Goal: Task Accomplishment & Management: Manage account settings

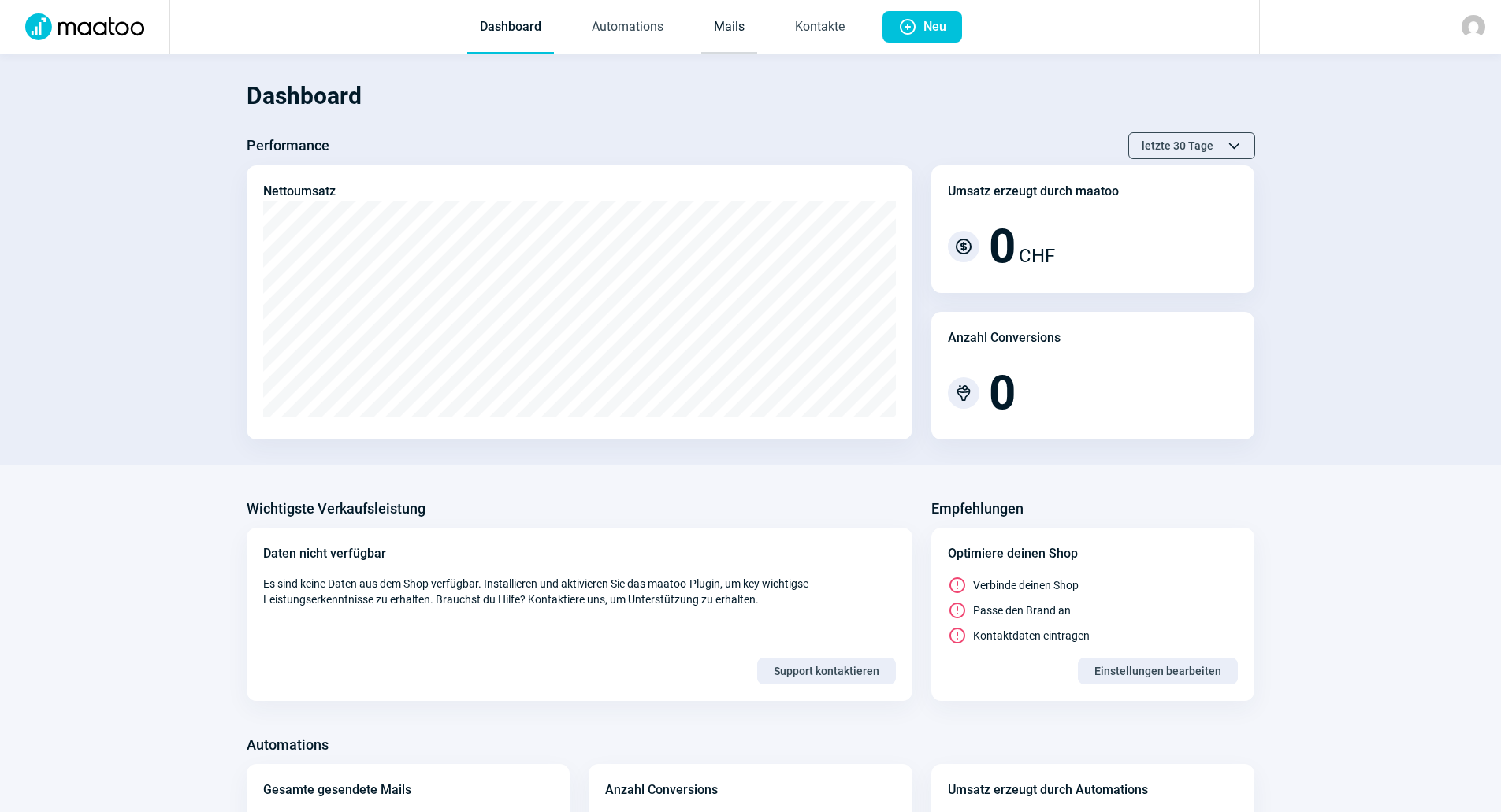
click at [751, 23] on link "Mails" at bounding box center [729, 27] width 56 height 52
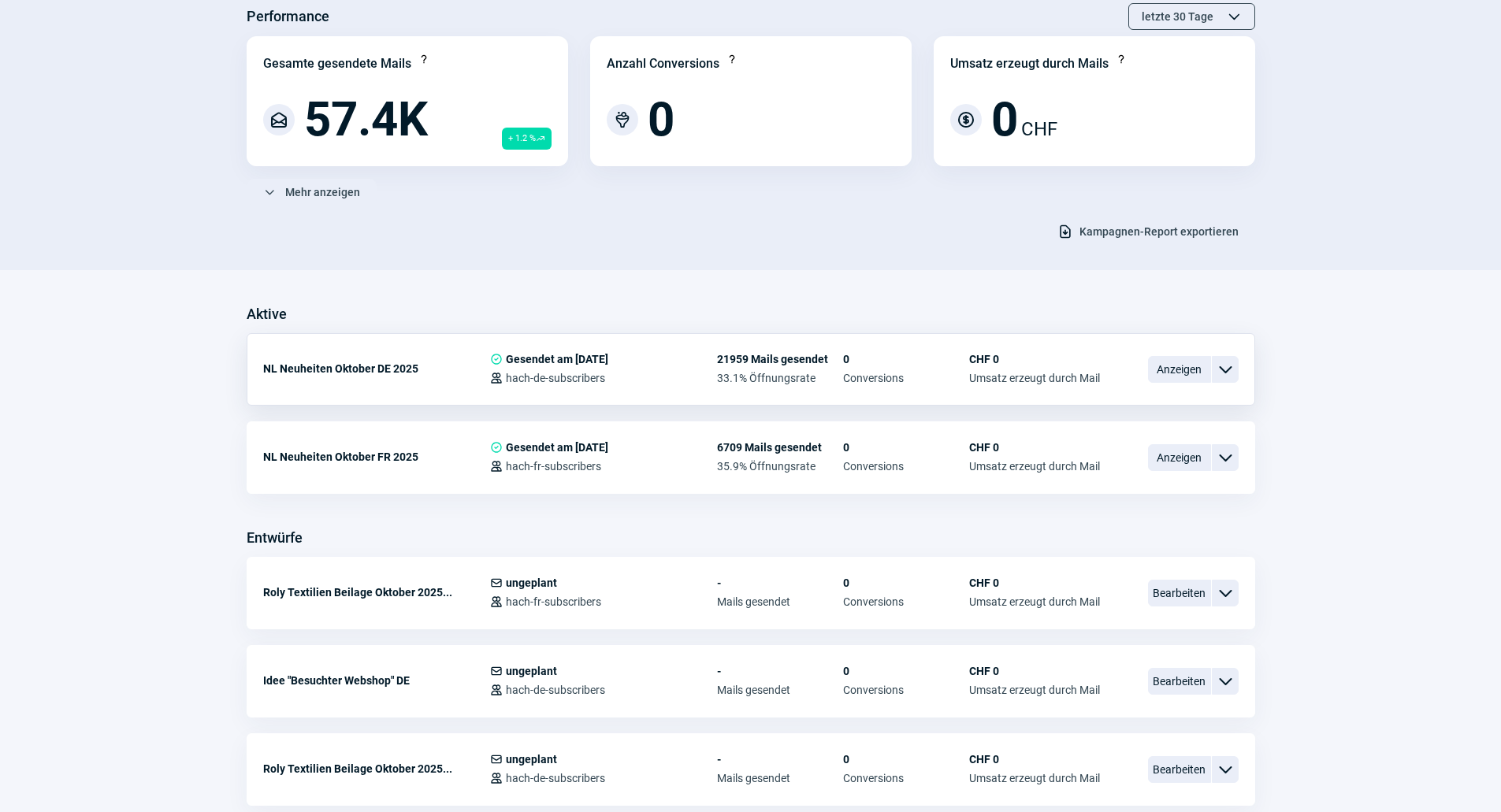
scroll to position [158, 0]
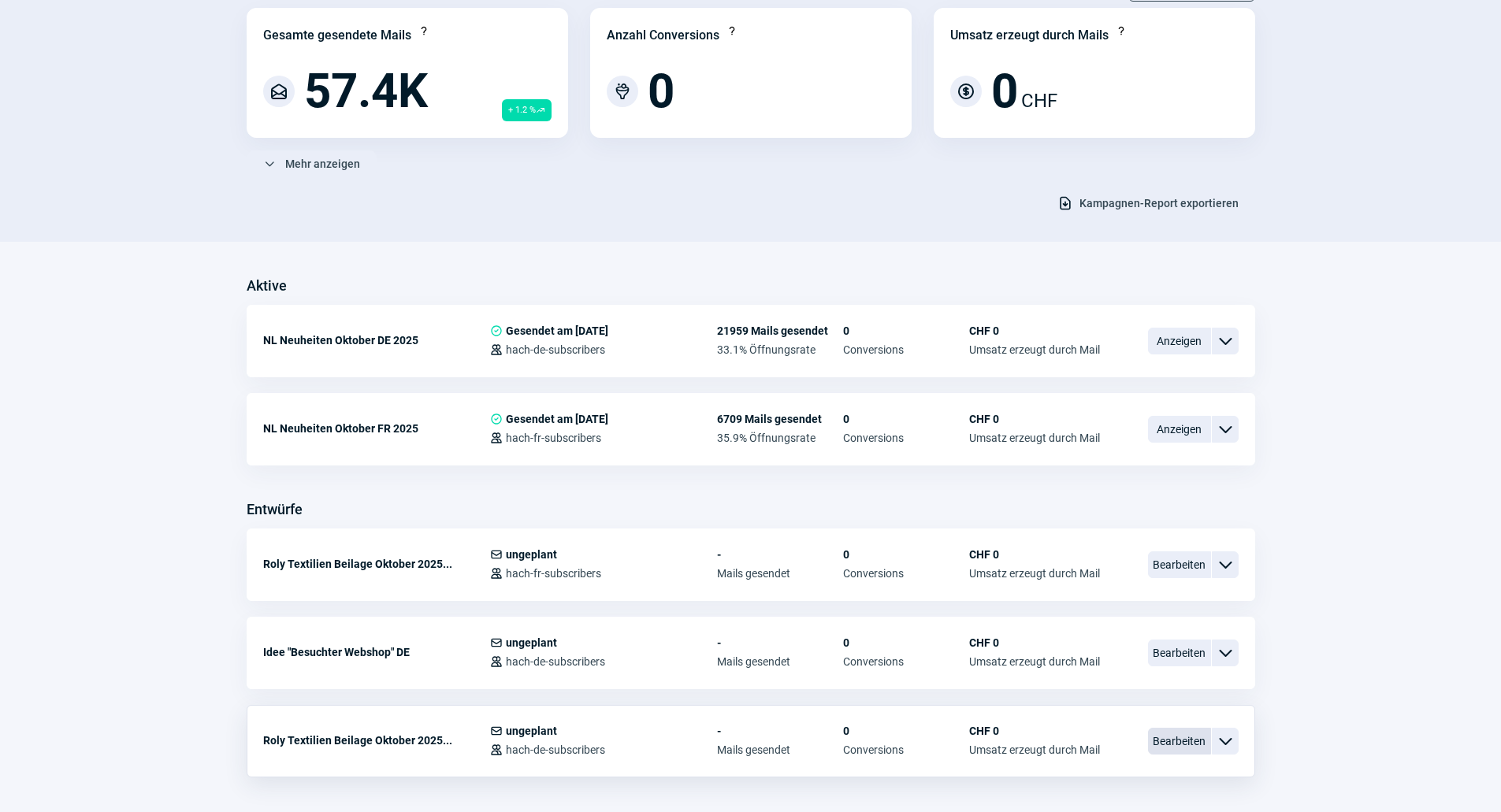
click at [1164, 730] on span "Bearbeiten" at bounding box center [1180, 740] width 63 height 26
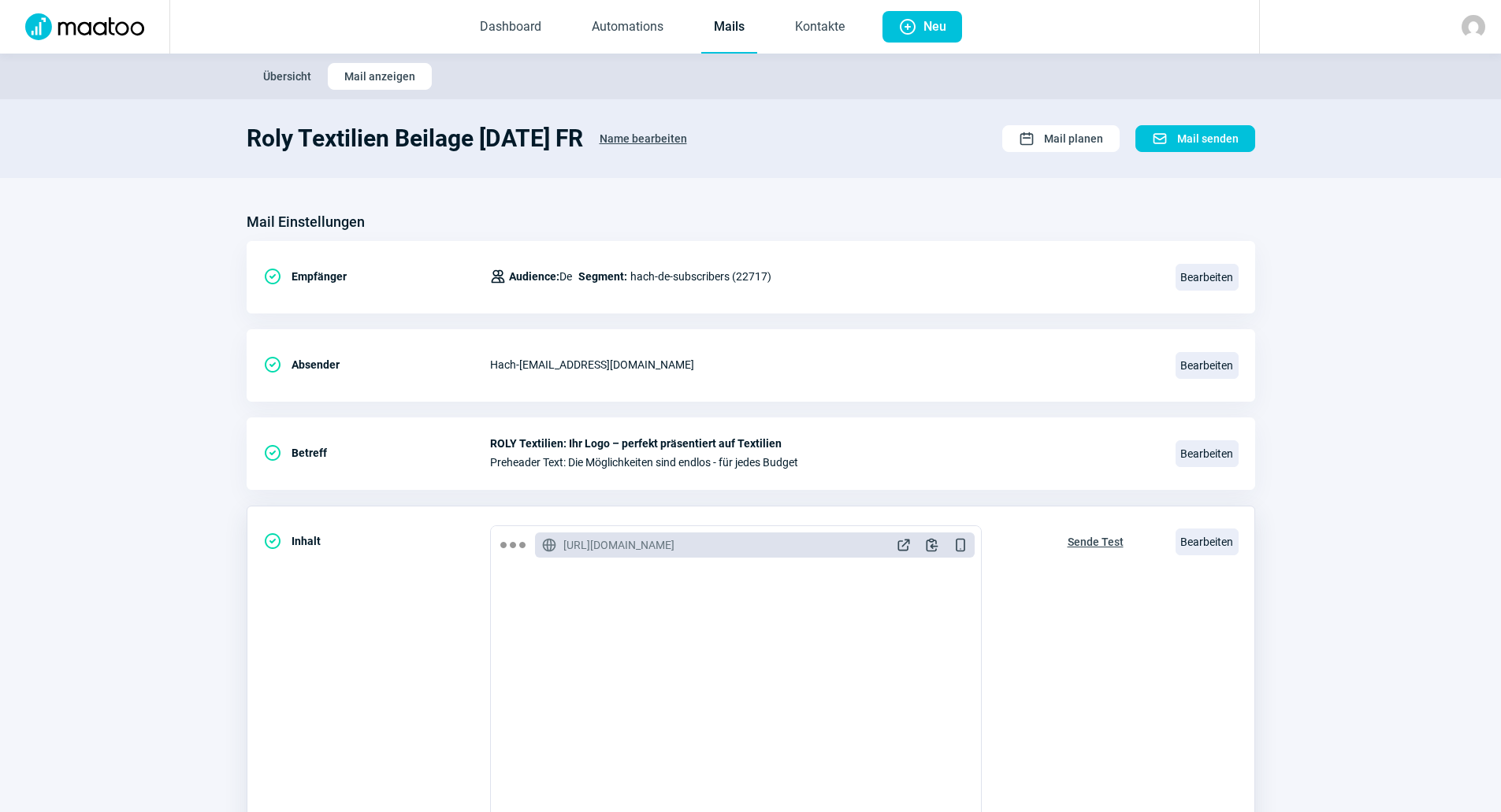
click at [1105, 539] on span "Sende Test" at bounding box center [1095, 542] width 56 height 25
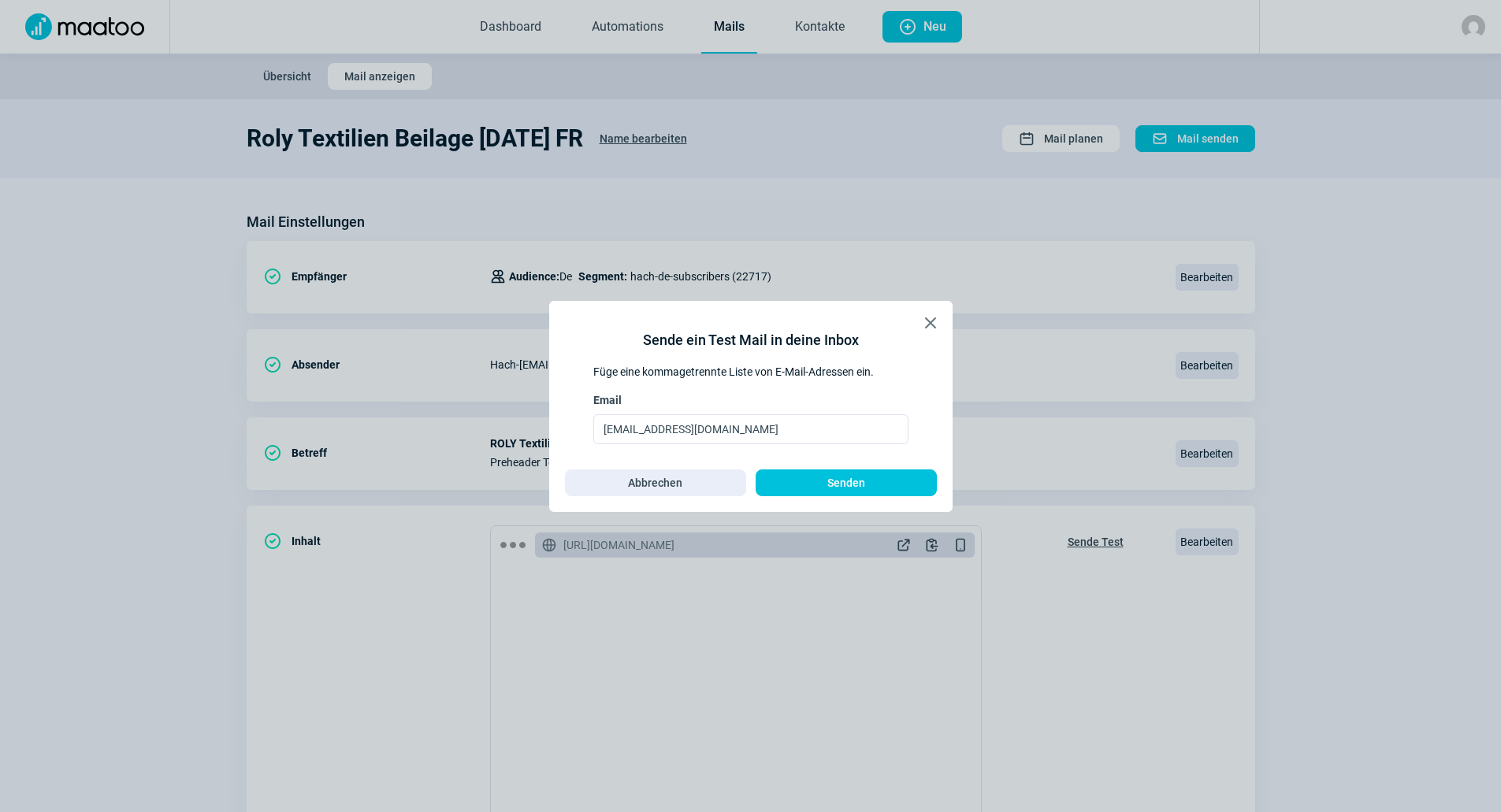
click at [931, 306] on div "X icon Sende ein Test Mail in deine Inbox Füge eine kommagetrennte Liste von E-…" at bounding box center [750, 406] width 404 height 211
click at [926, 316] on span "X icon" at bounding box center [930, 322] width 19 height 19
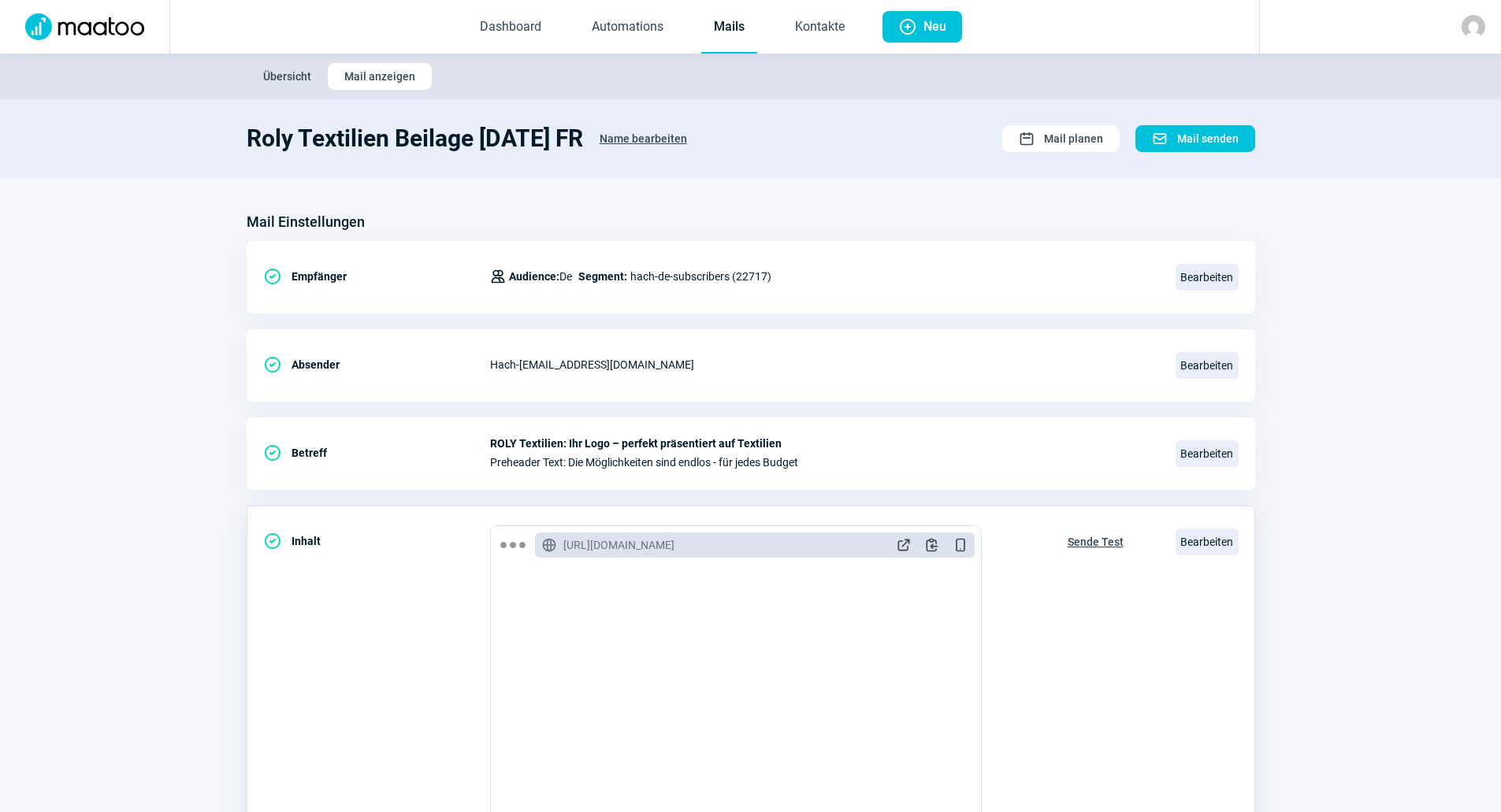
click at [904, 533] on div "GlobeAlt icon https://mto.hach.ch/email/preview/146 ExternalLink icon Clipboard…" at bounding box center [754, 546] width 440 height 25
click at [902, 548] on span "ExternalLink icon" at bounding box center [903, 545] width 16 height 16
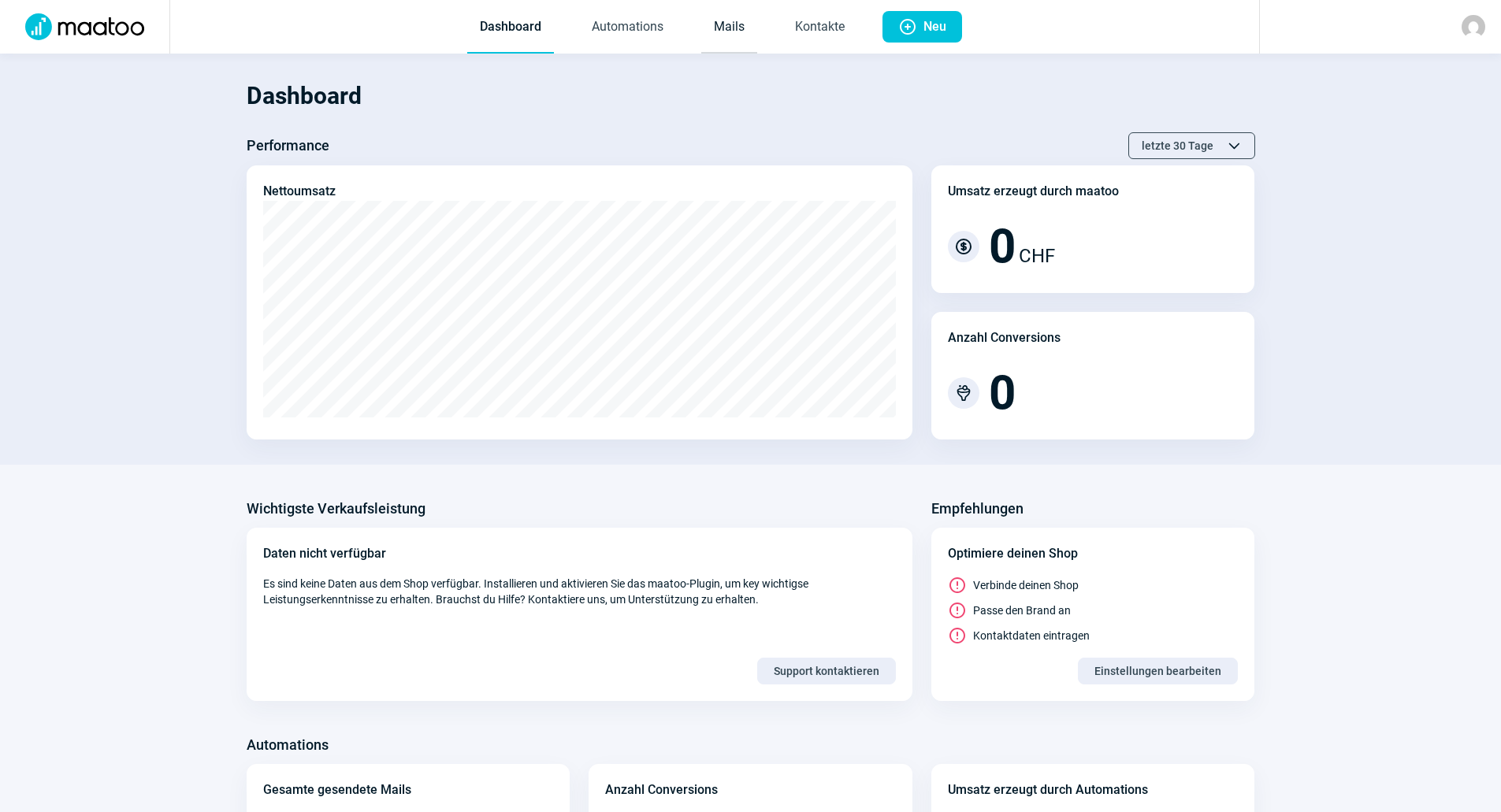
click at [702, 30] on link "Mails" at bounding box center [729, 27] width 56 height 52
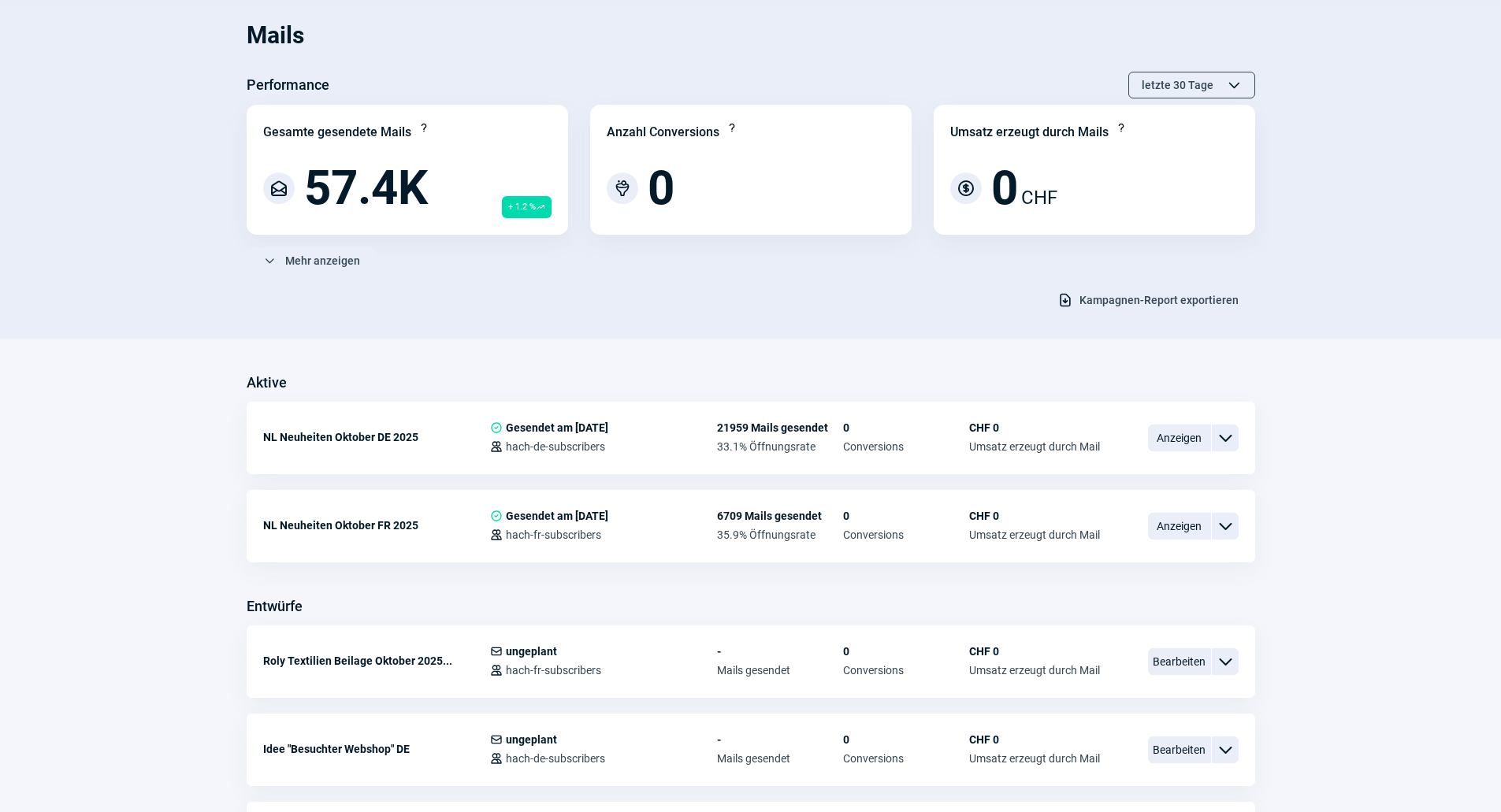
scroll to position [315, 0]
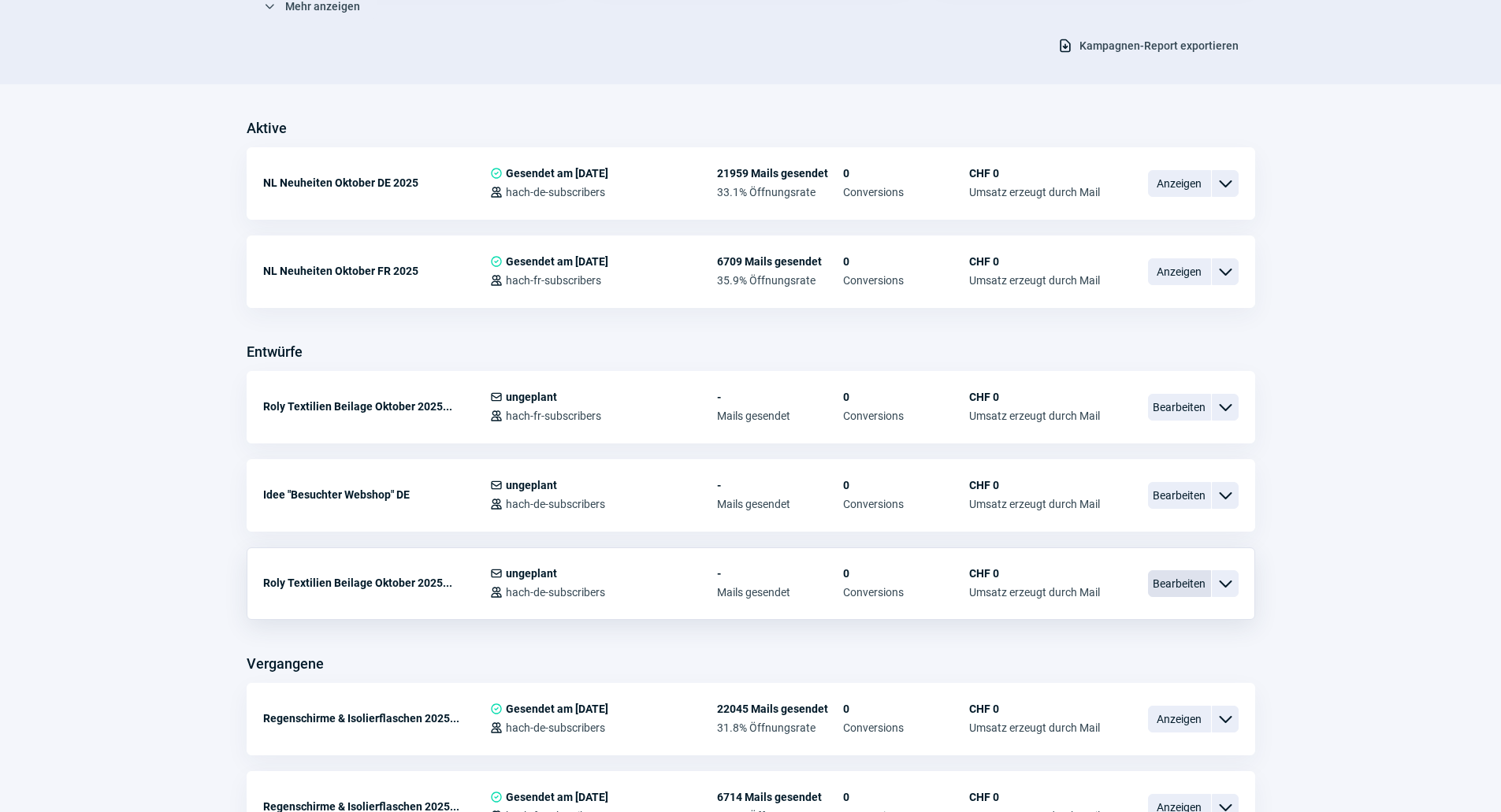
click at [1159, 583] on span "Bearbeiten" at bounding box center [1180, 583] width 63 height 26
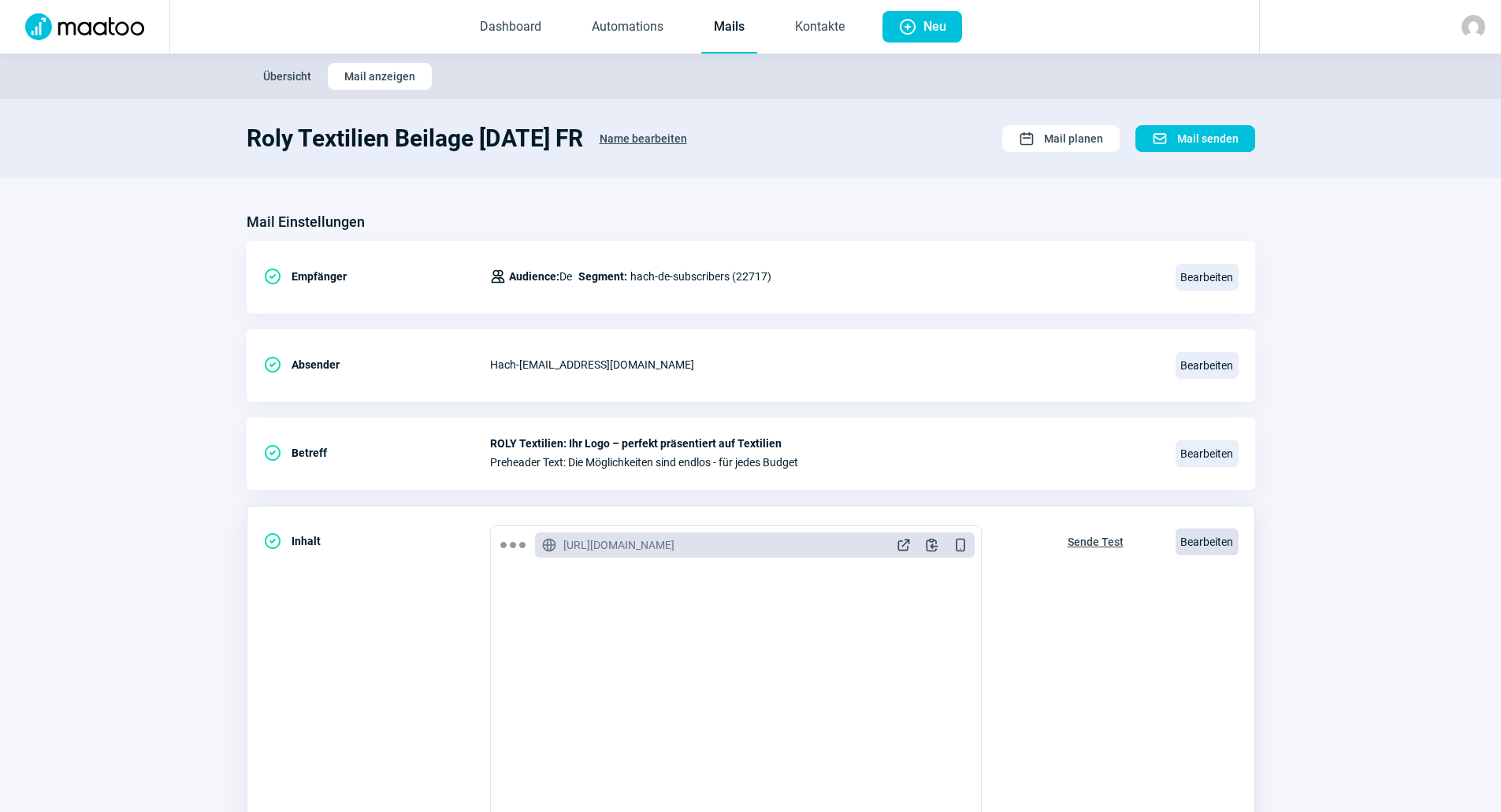
click at [1193, 534] on span "Bearbeiten" at bounding box center [1207, 542] width 63 height 26
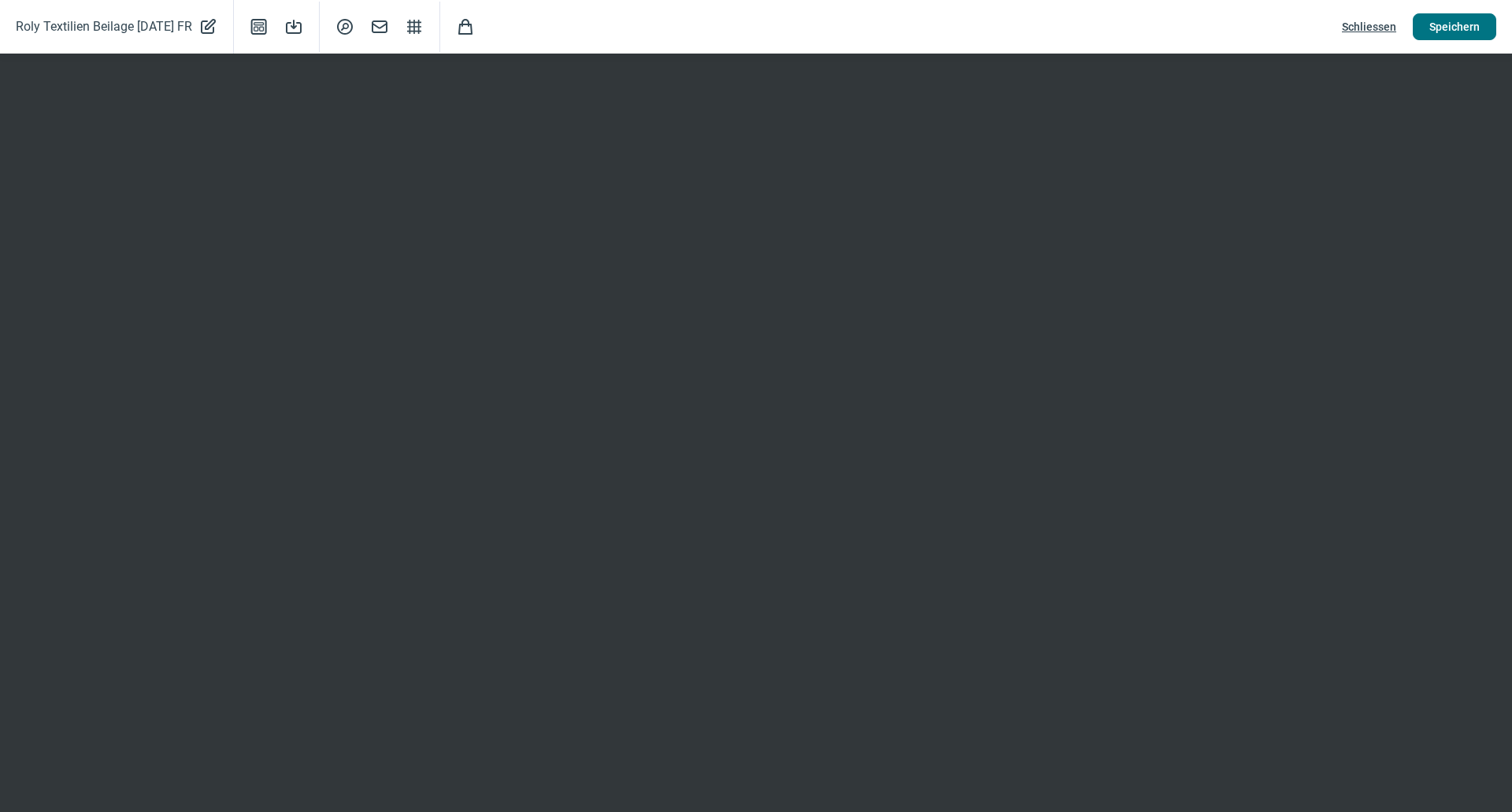
click at [1468, 23] on span "Speichern" at bounding box center [1453, 26] width 50 height 25
click at [1364, 29] on span "Schliessen" at bounding box center [1368, 26] width 54 height 25
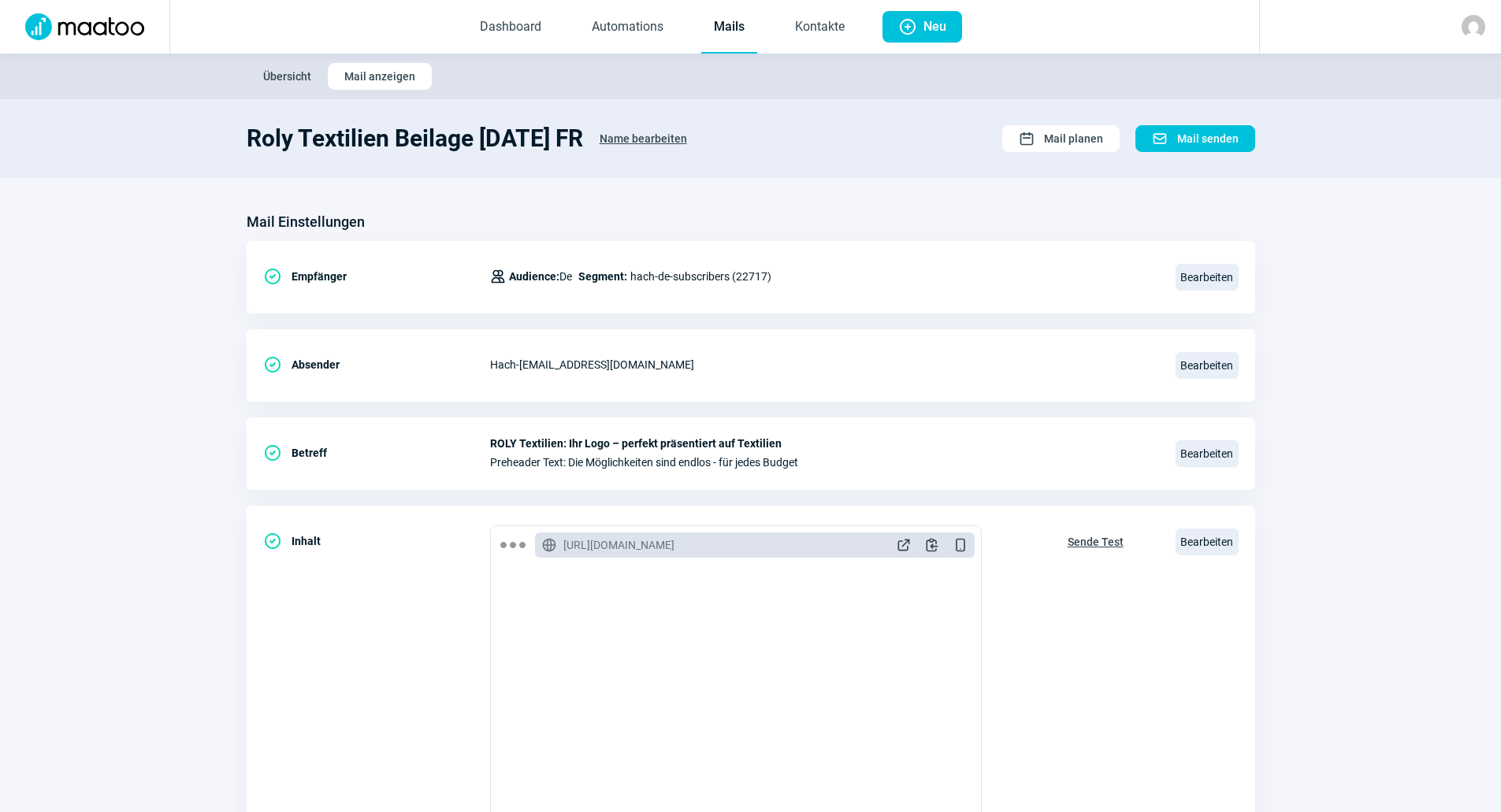
click at [740, 26] on link "Mails" at bounding box center [729, 27] width 56 height 52
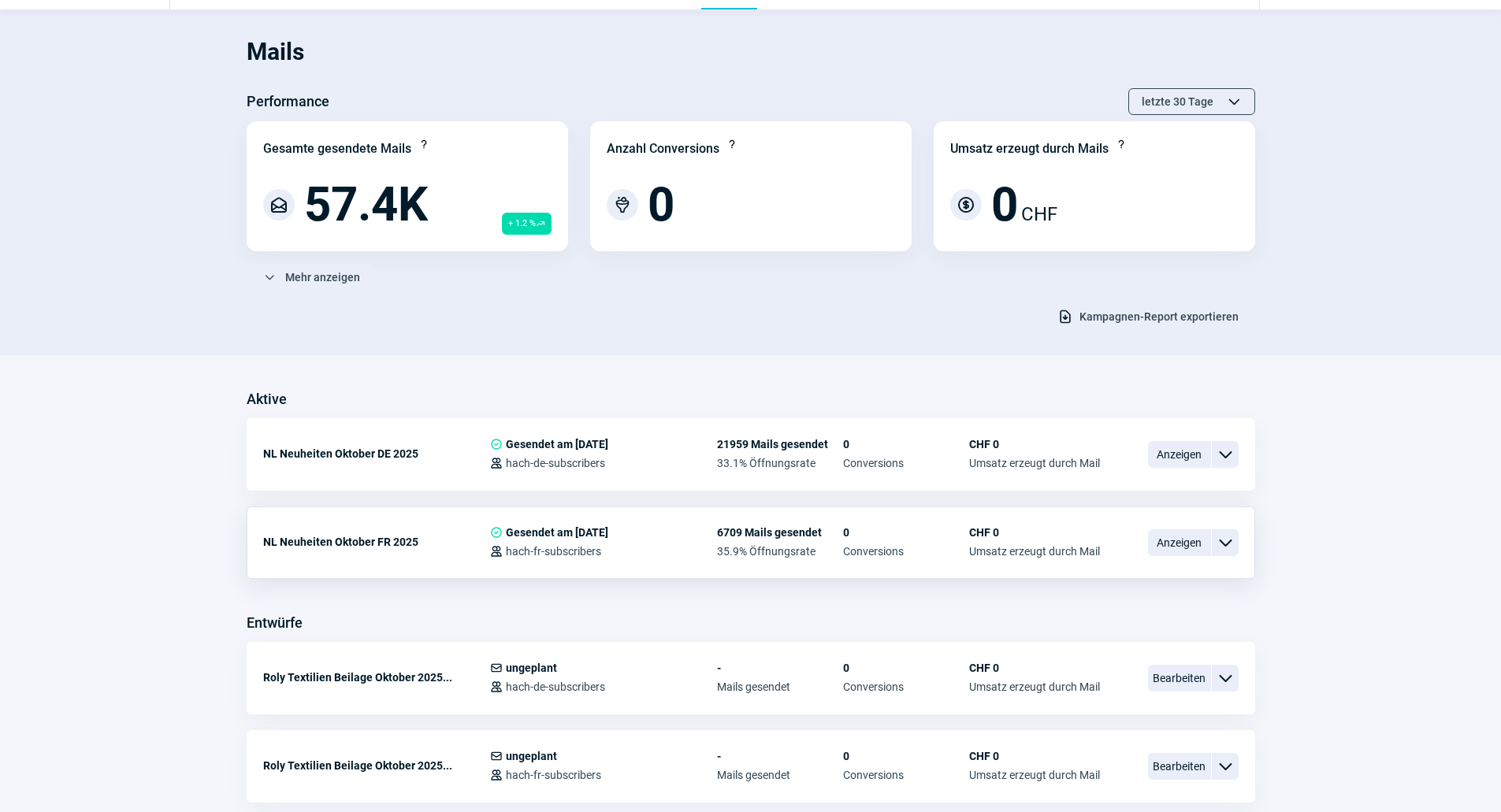
scroll to position [236, 0]
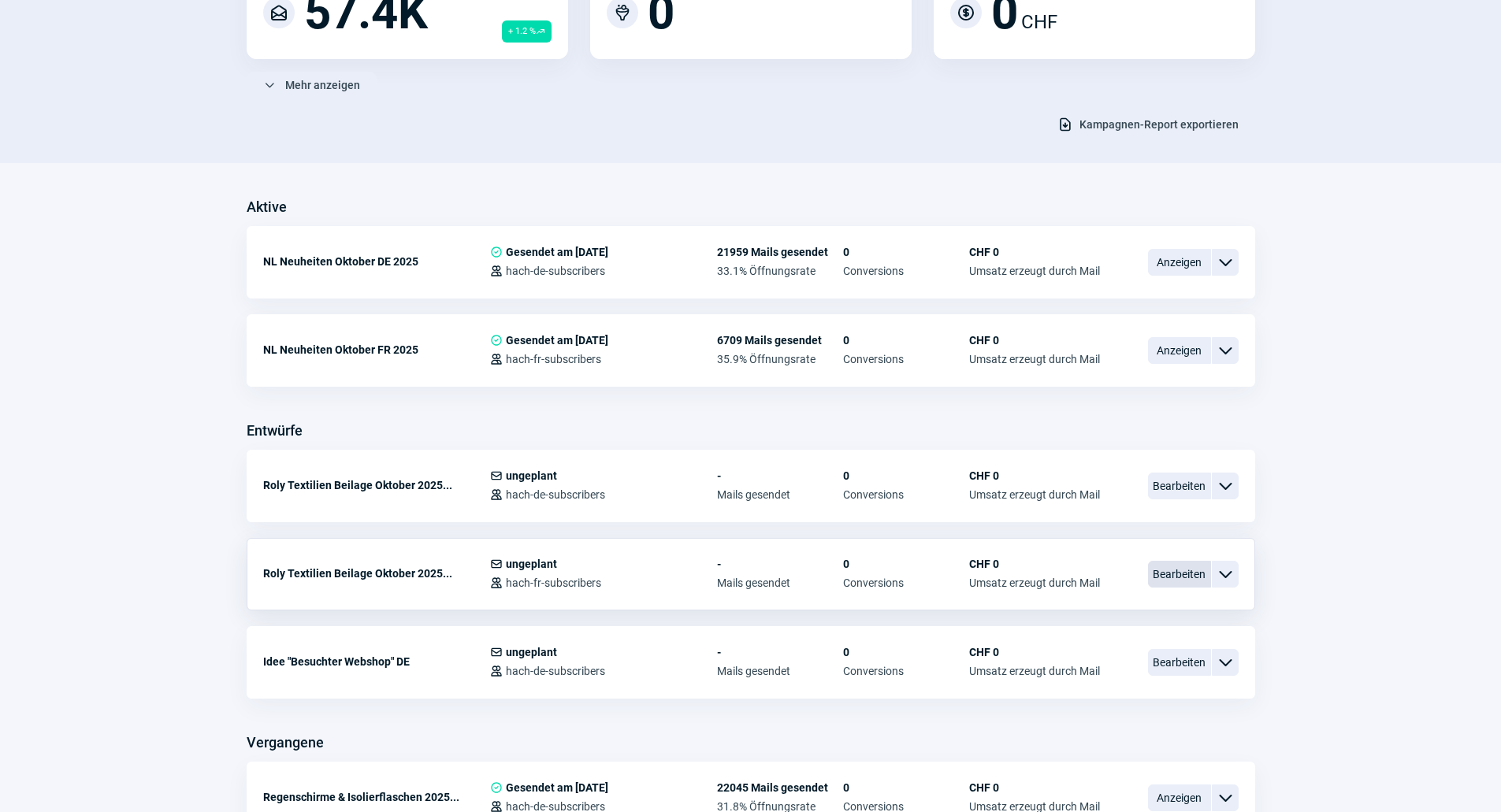
click at [1149, 566] on span "Bearbeiten" at bounding box center [1180, 573] width 63 height 26
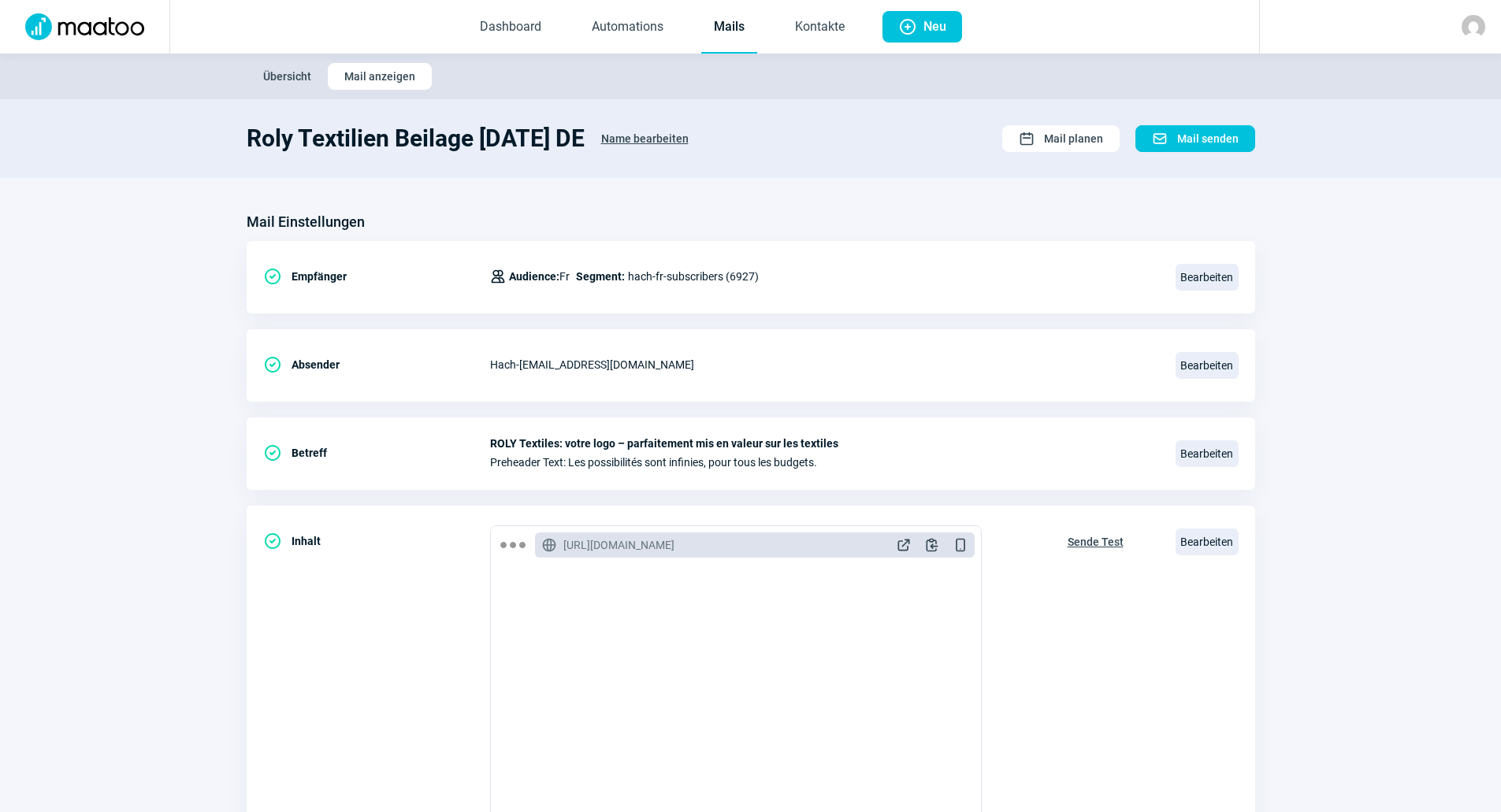
click at [689, 141] on span "Name bearbeiten" at bounding box center [645, 139] width 87 height 25
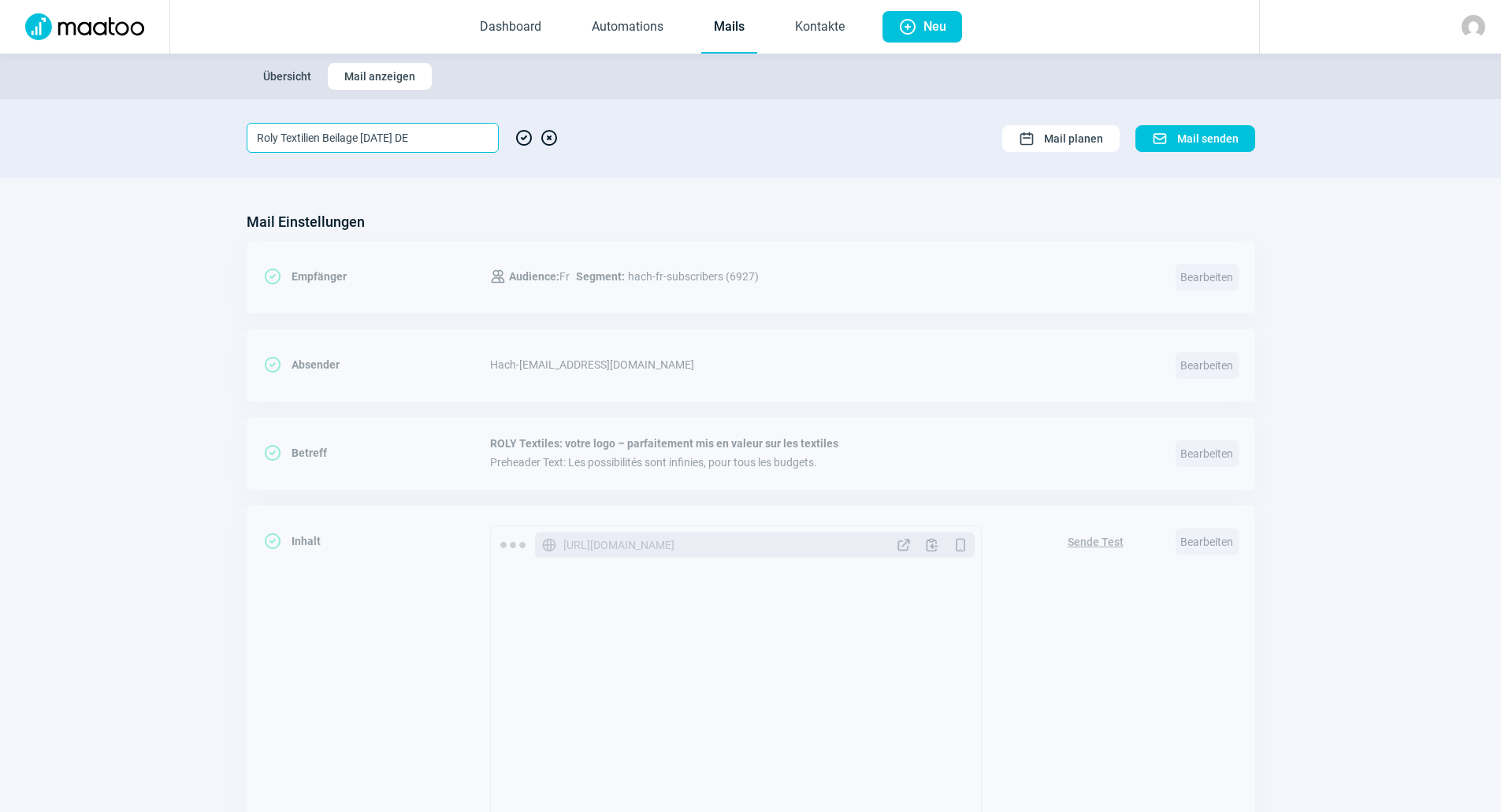
click at [460, 143] on input "Roly Textilien Beilage Oktober 2025 DE" at bounding box center [372, 137] width 252 height 30
type input "Roly Textilien Beilage Oktober 2025 FR"
click at [517, 133] on span "CheckCircle icon" at bounding box center [523, 137] width 19 height 30
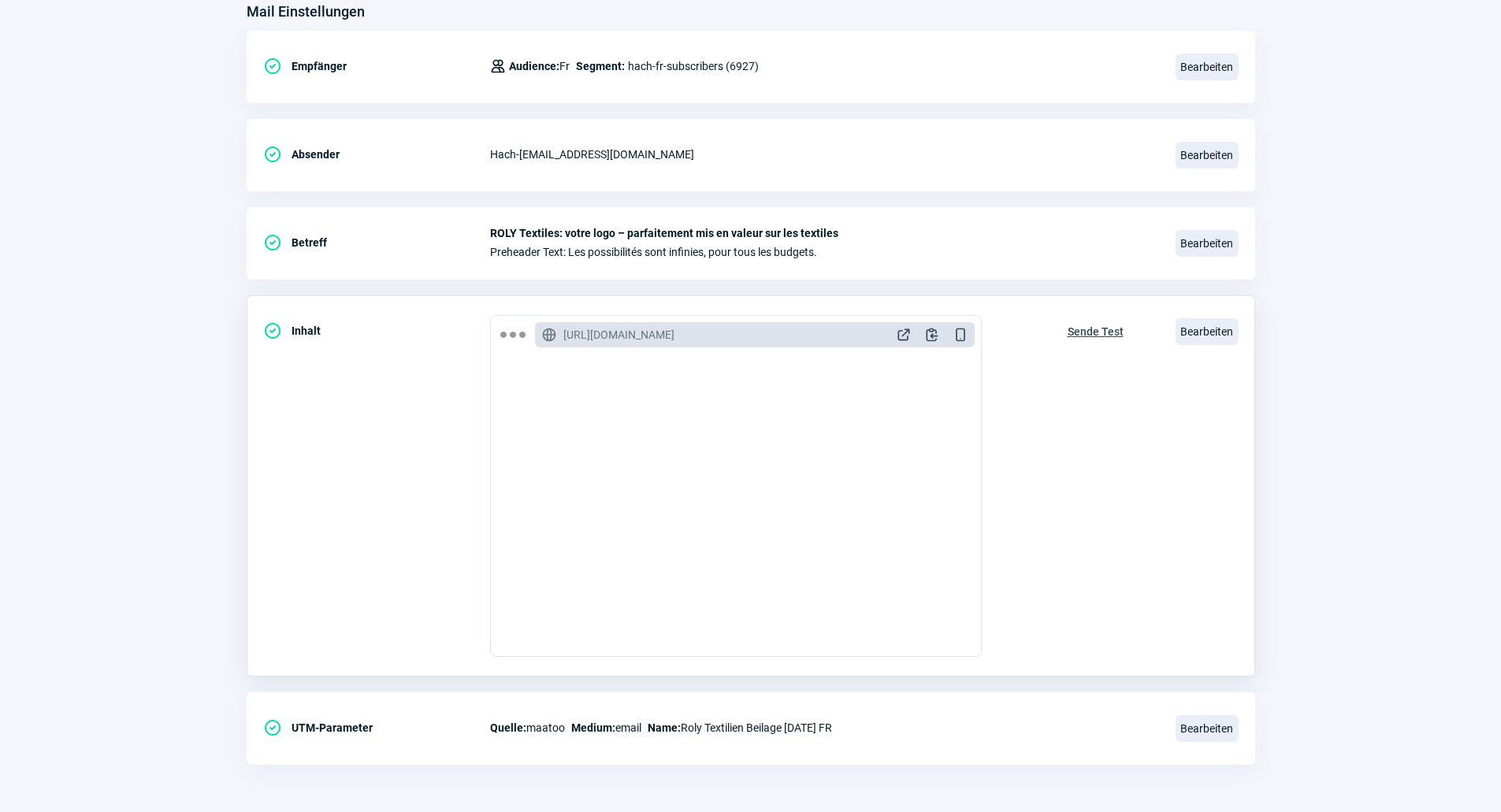
scroll to position [788, 0]
click at [1216, 336] on span "Bearbeiten" at bounding box center [1207, 331] width 63 height 26
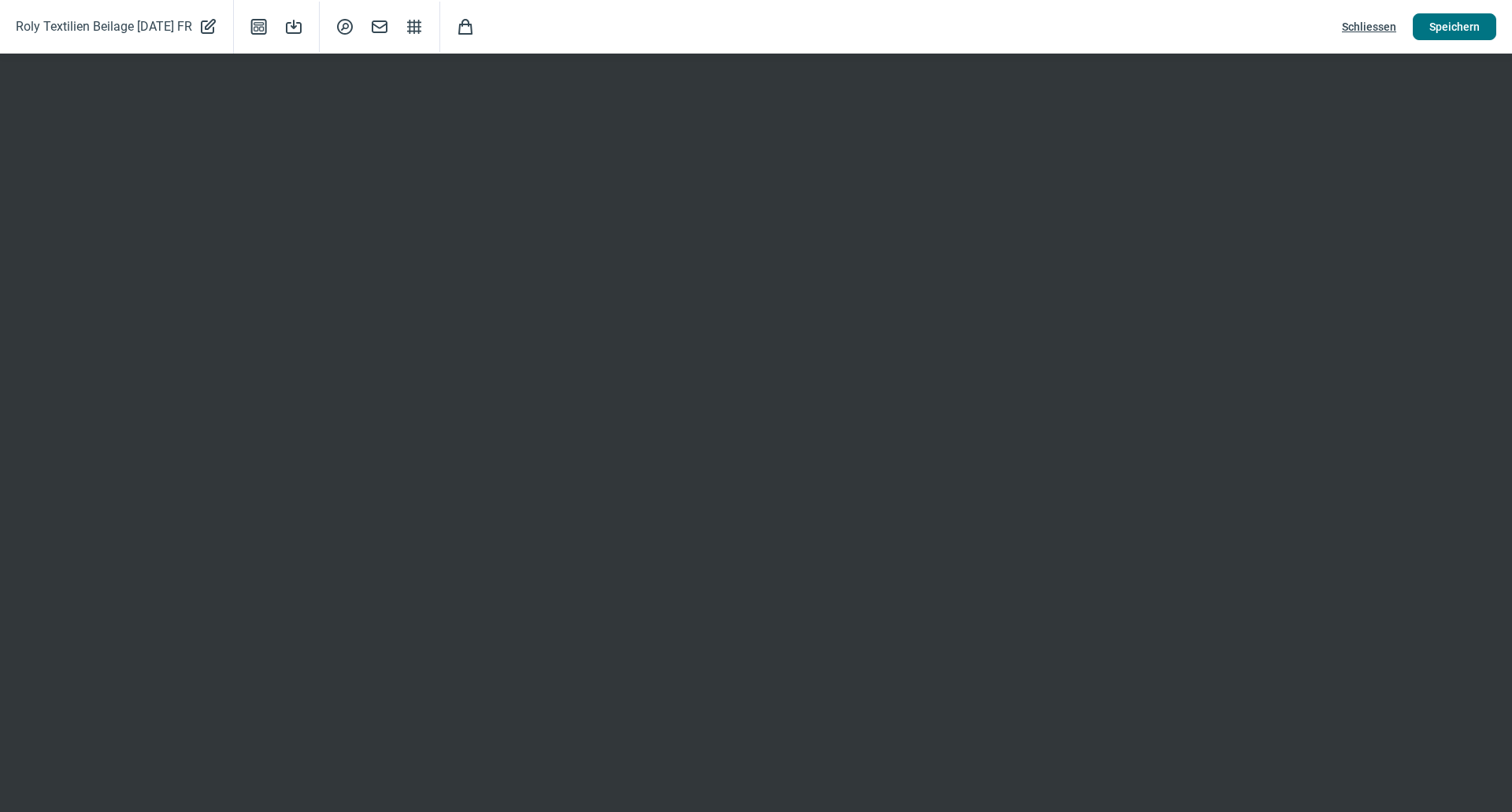
click at [1445, 34] on span "Speichern" at bounding box center [1453, 26] width 50 height 25
click at [1364, 22] on span "Schliessen" at bounding box center [1368, 26] width 54 height 25
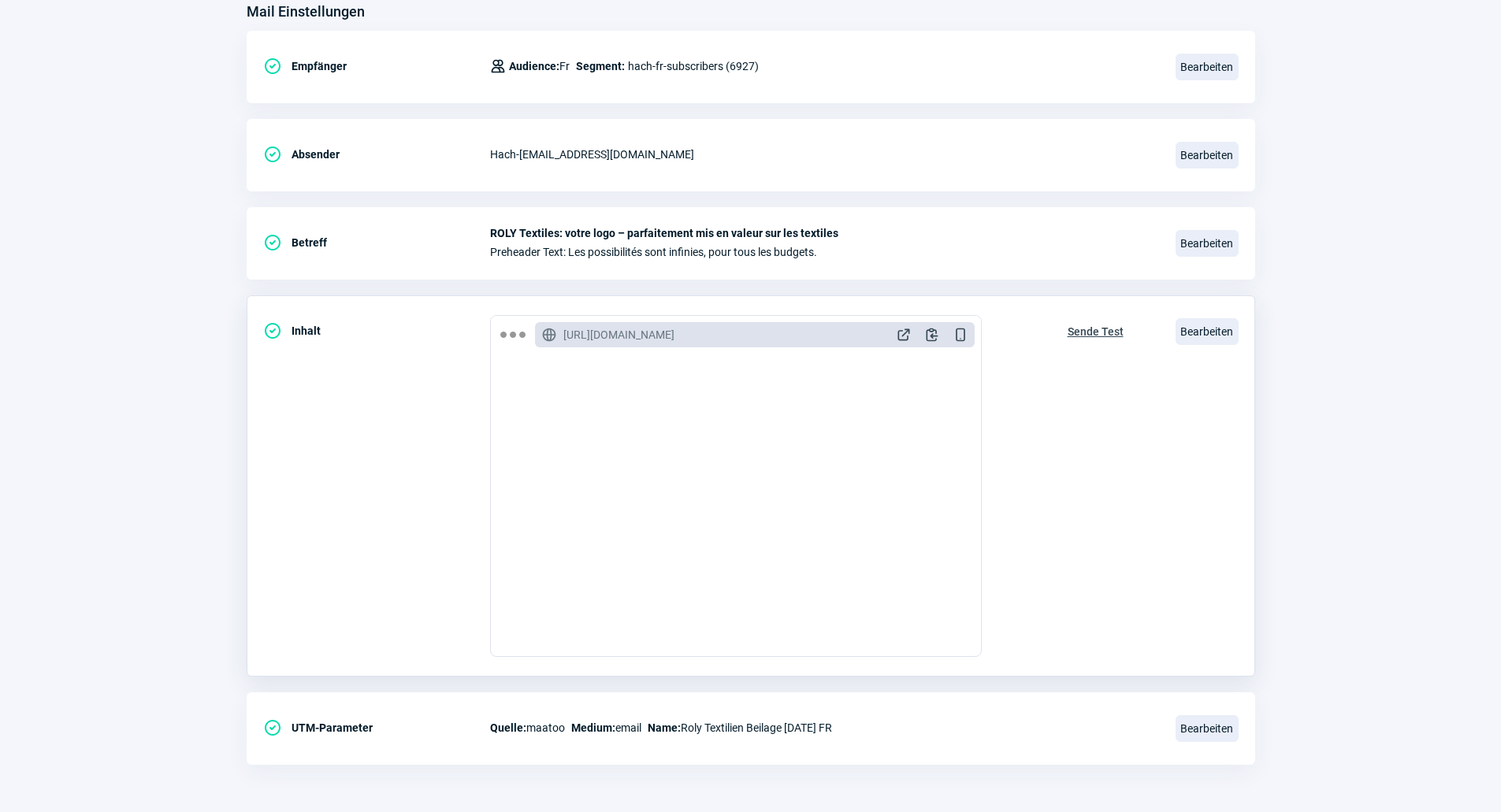
click at [1081, 339] on span "Sende Test" at bounding box center [1095, 332] width 56 height 25
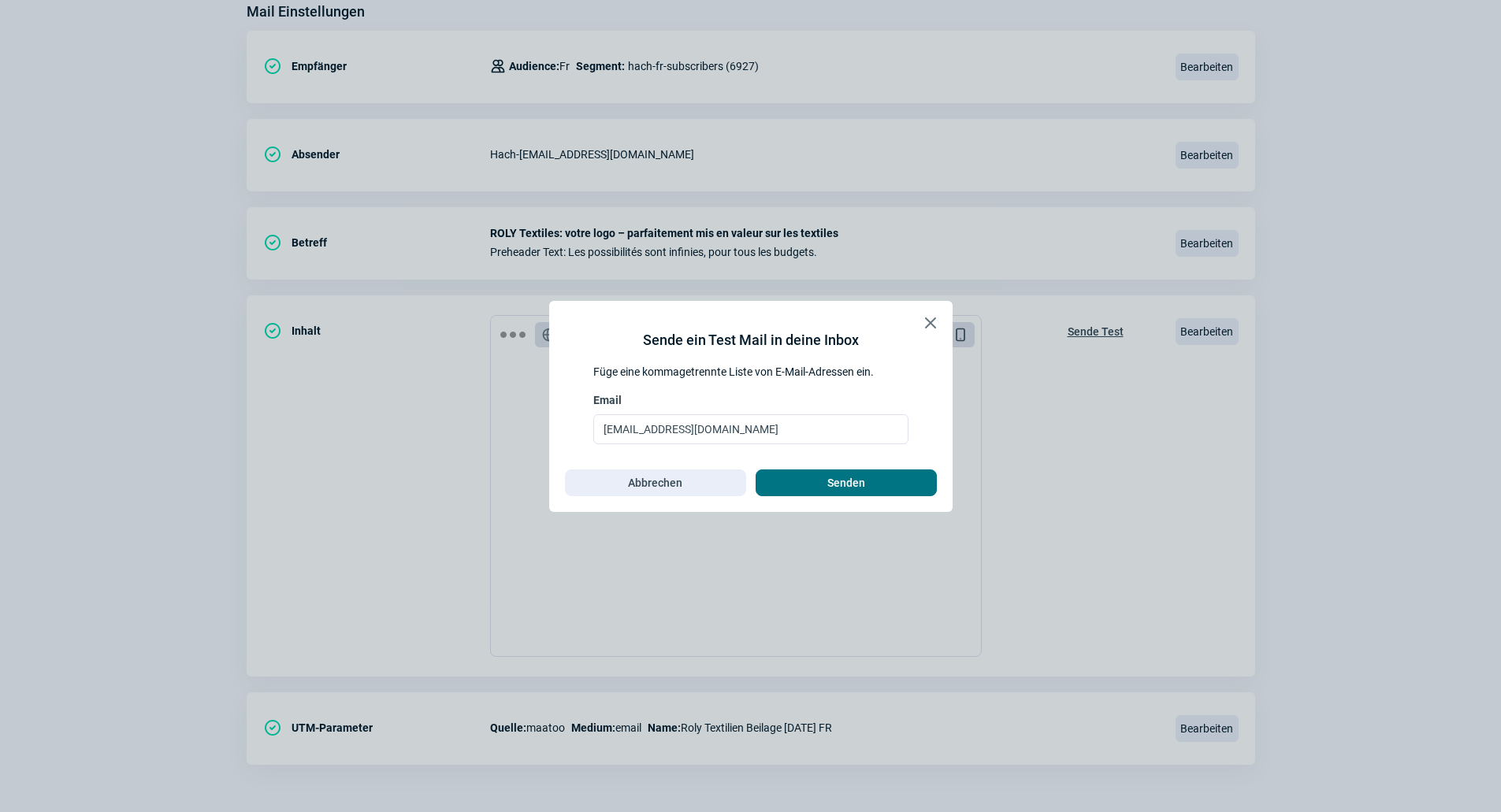
click at [875, 472] on span "Senden" at bounding box center [846, 483] width 148 height 25
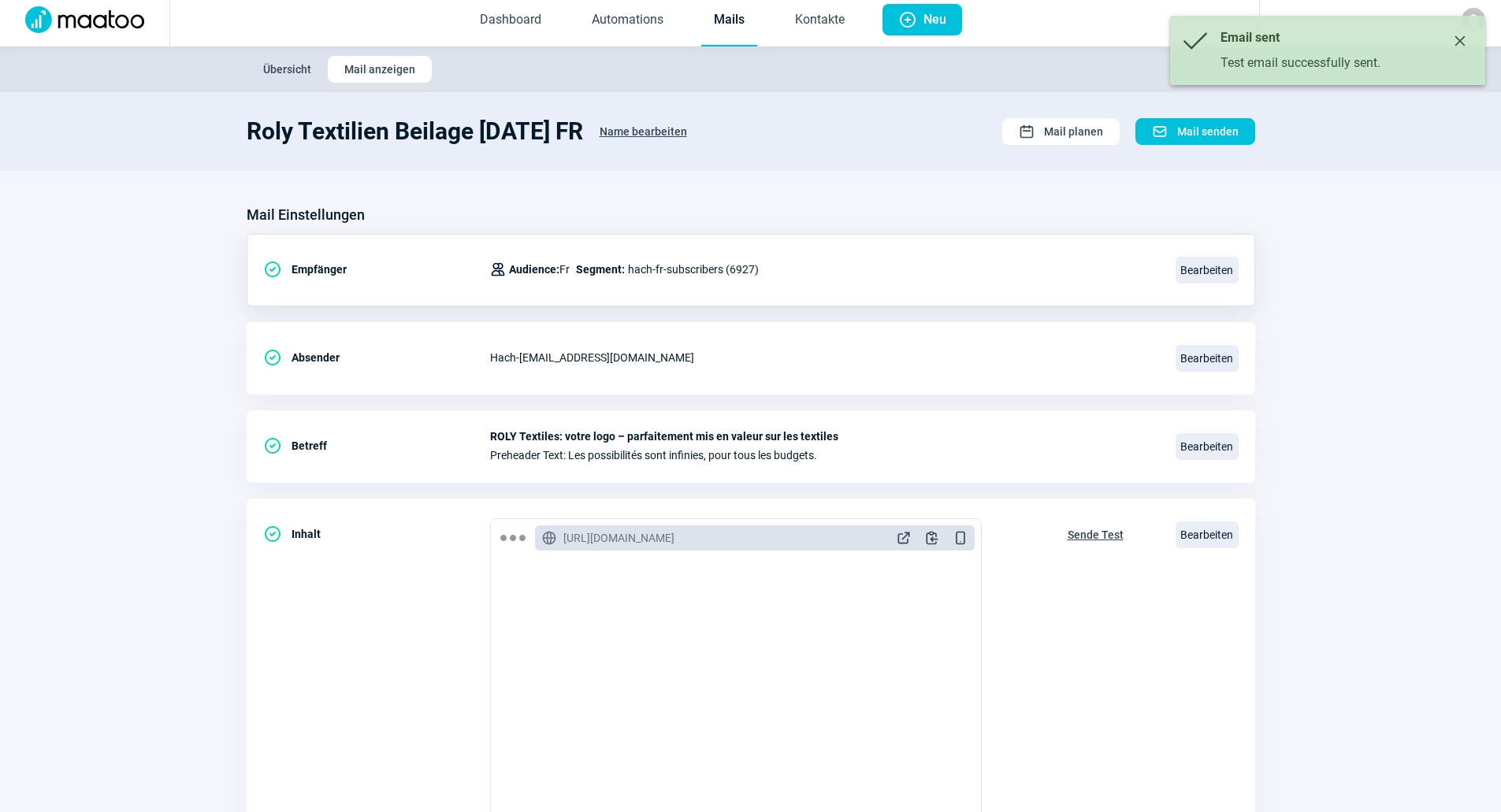
scroll to position [0, 0]
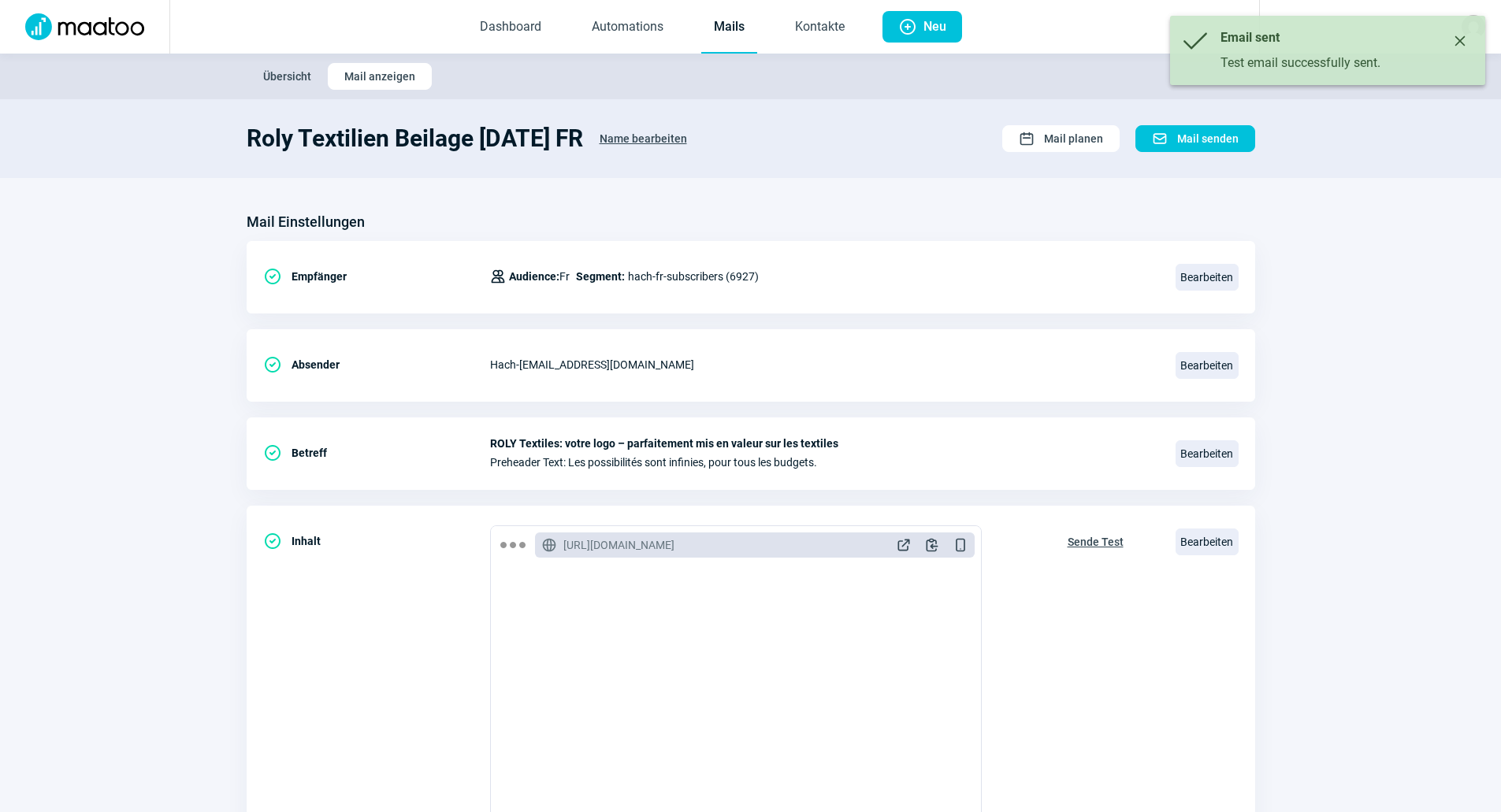
click at [723, 20] on link "Mails" at bounding box center [729, 27] width 56 height 52
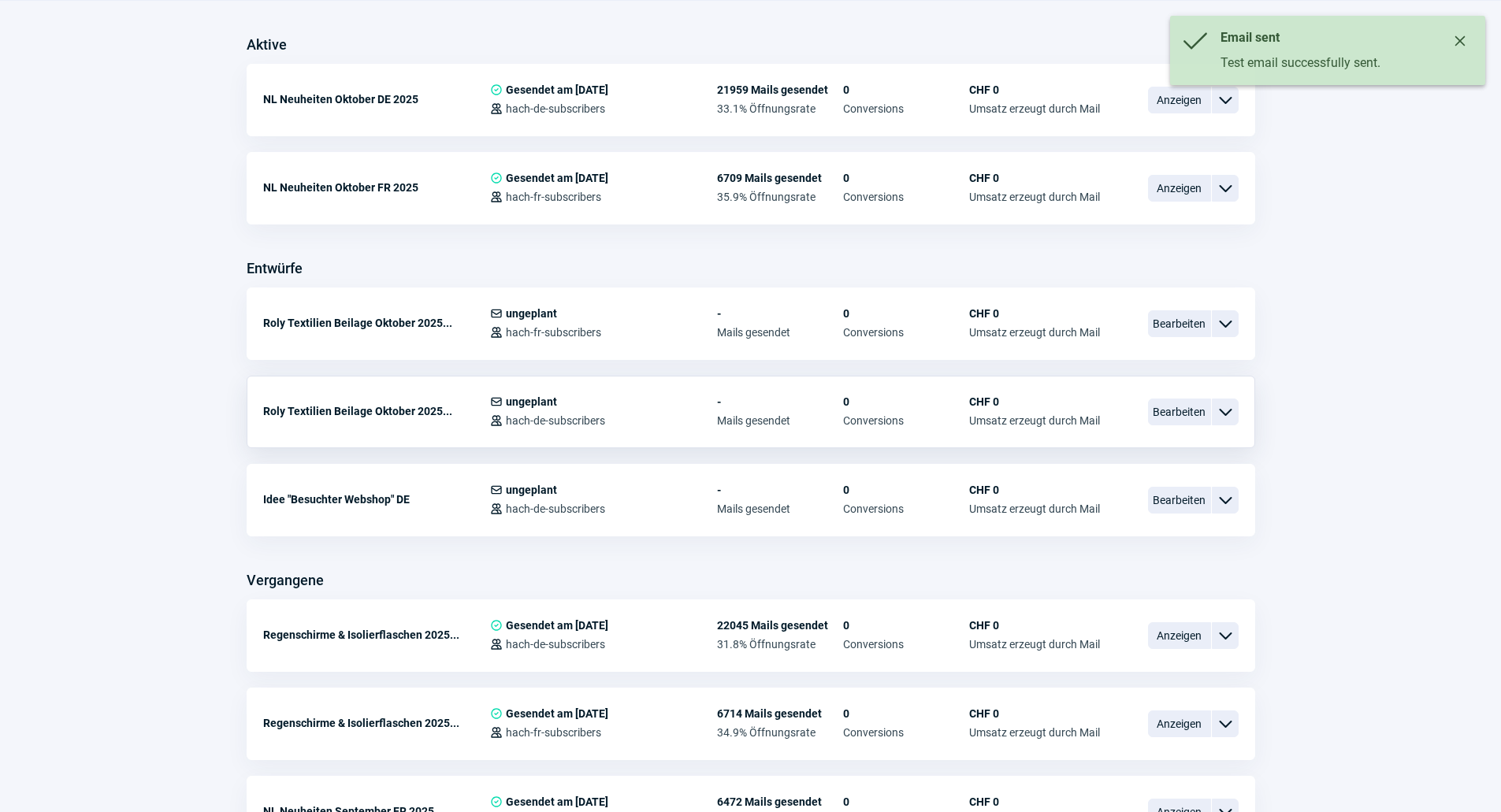
scroll to position [472, 0]
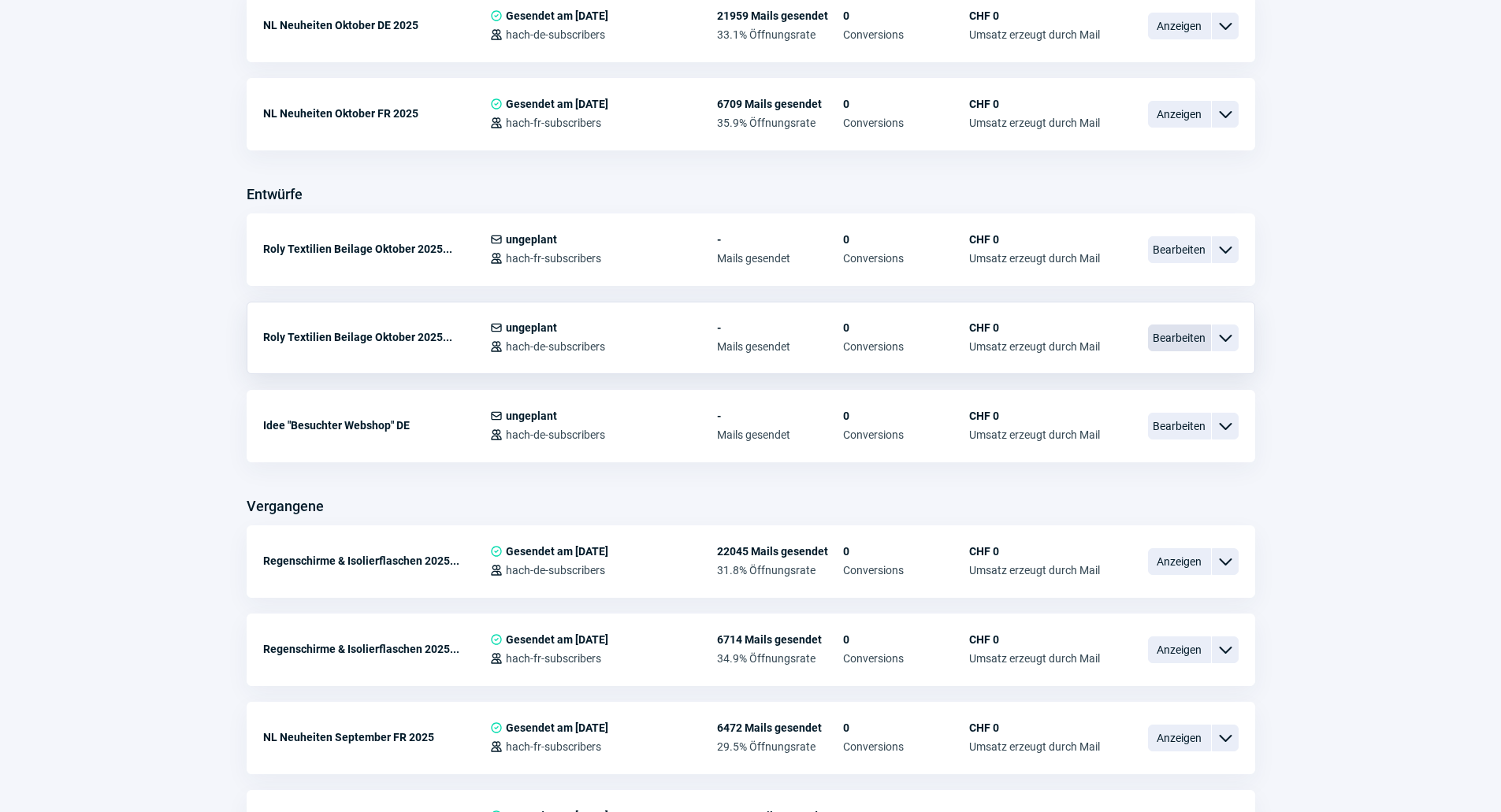
click at [1165, 348] on span "Bearbeiten" at bounding box center [1180, 337] width 63 height 26
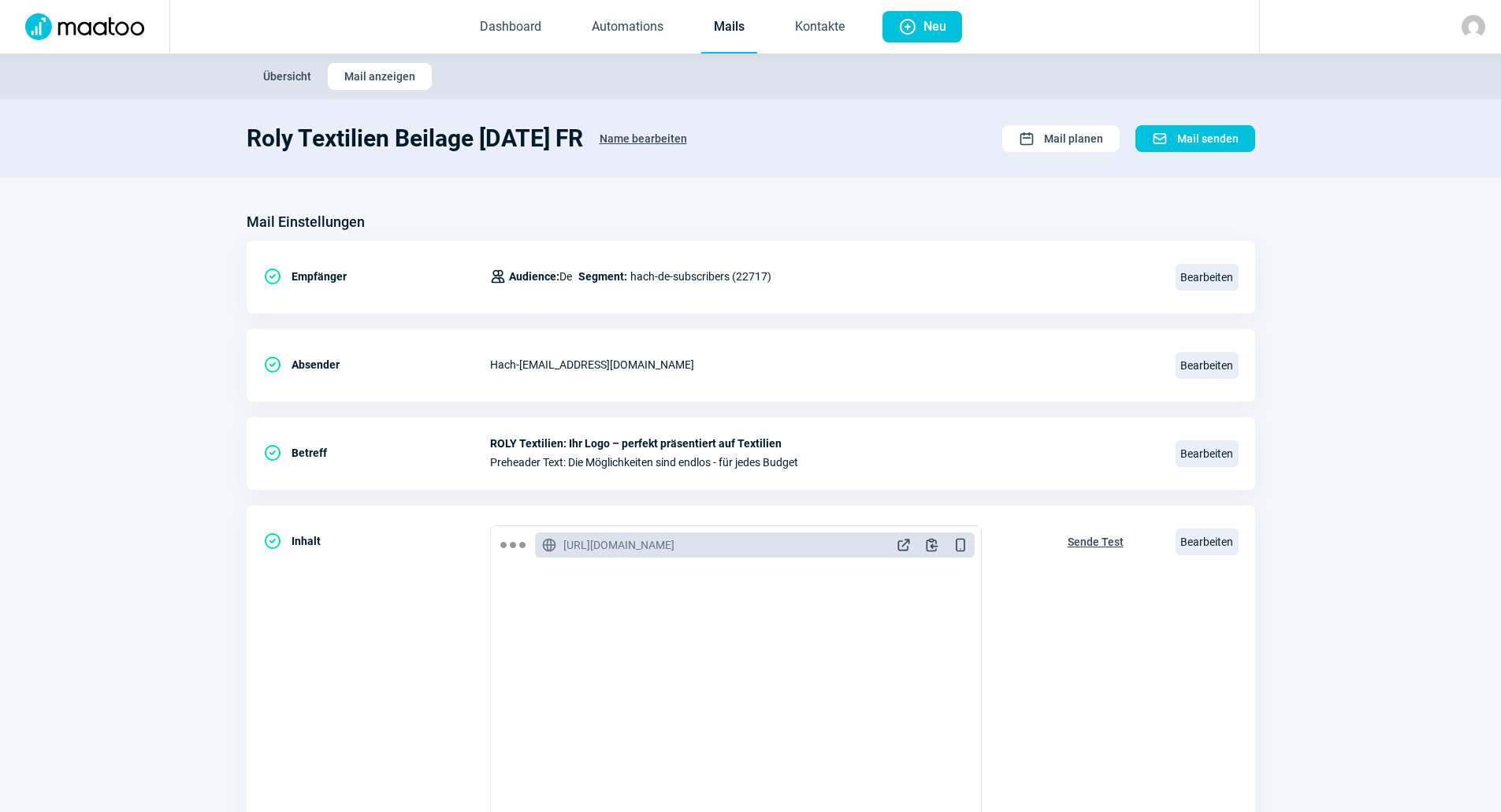
click at [687, 130] on span "Name bearbeiten" at bounding box center [643, 139] width 87 height 25
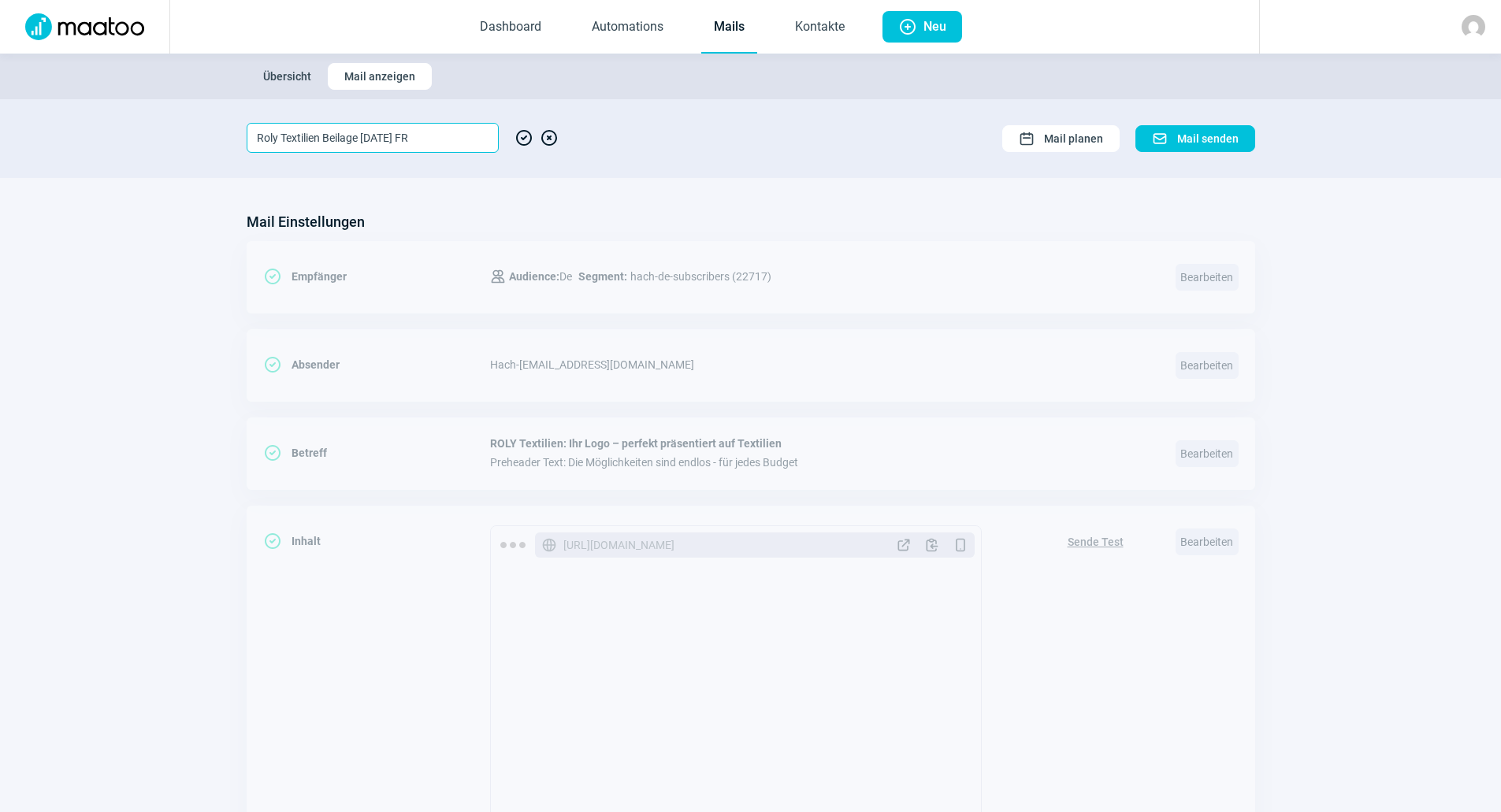
click at [464, 139] on input "Roly Textilien Beilage Oktober 2025 FR" at bounding box center [372, 137] width 252 height 30
type input "Roly Textilien Beilage Oktober 2025 DE"
click at [549, 133] on span "XCircle icon" at bounding box center [549, 137] width 19 height 30
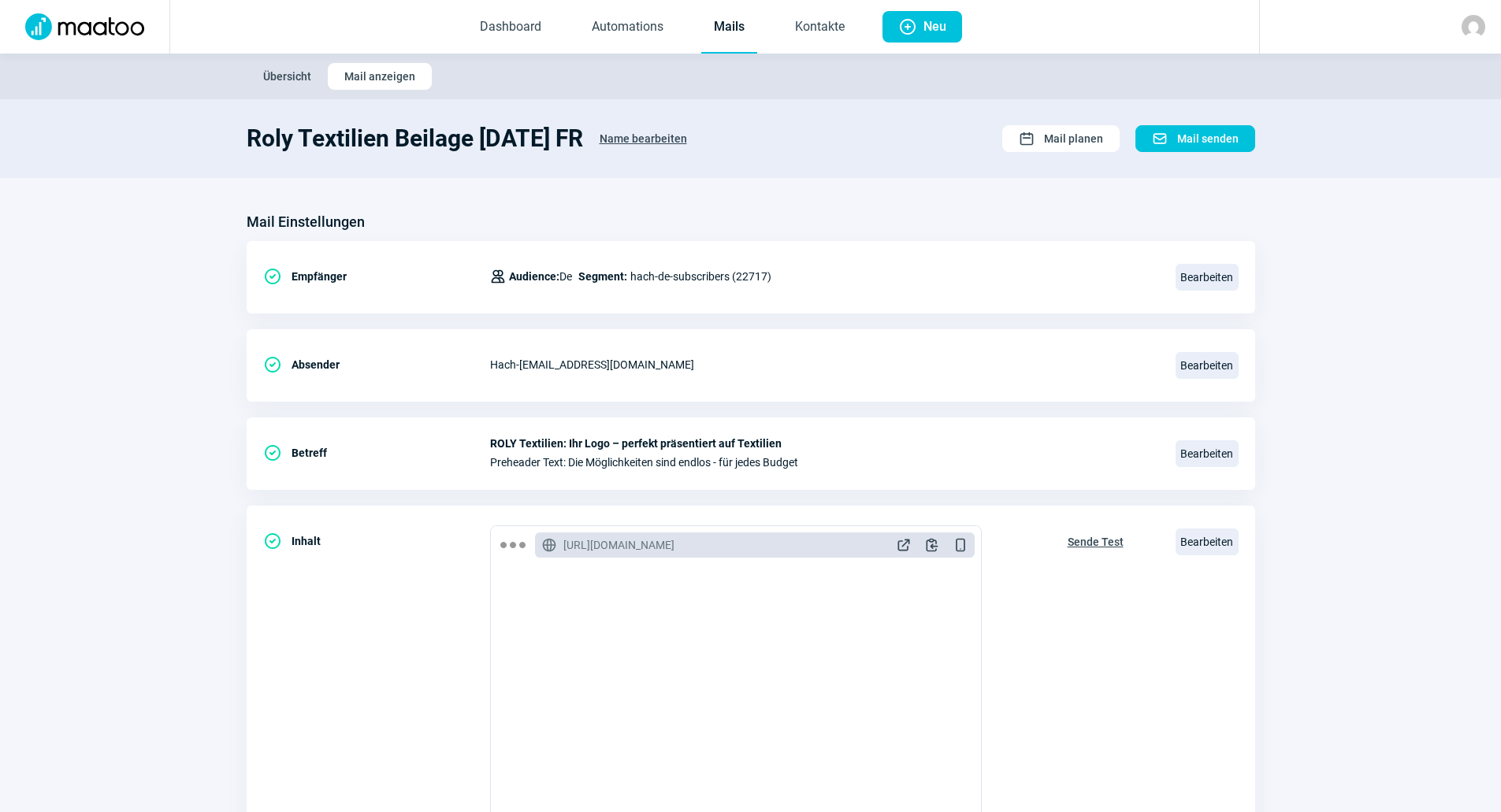
click at [687, 136] on span "Name bearbeiten" at bounding box center [643, 139] width 87 height 25
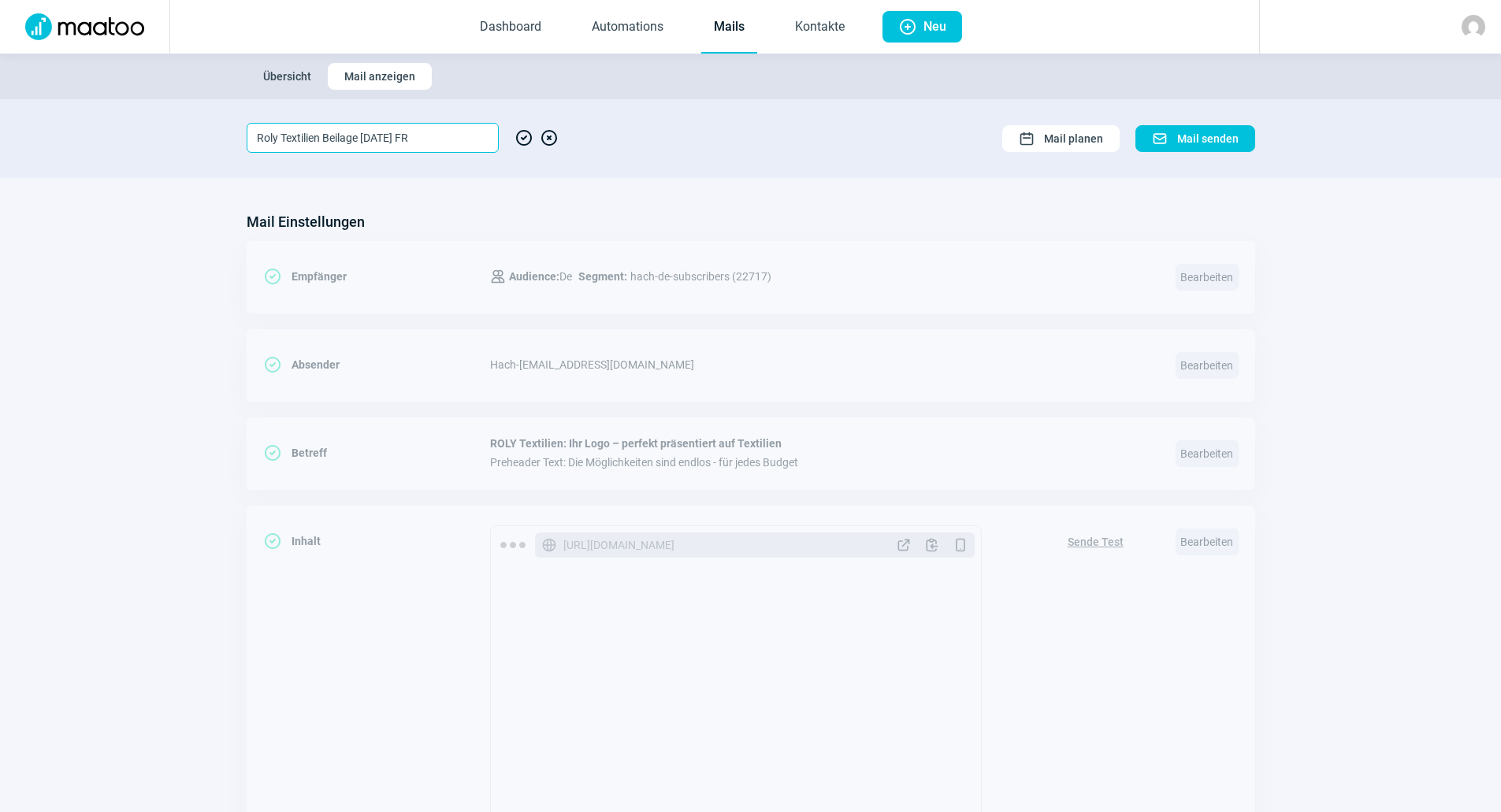
click at [468, 145] on input "Roly Textilien Beilage Oktober 2025 FR" at bounding box center [372, 137] width 252 height 30
type input "Roly Textilien Beilage Oktober 2025 DE"
click at [525, 130] on span "CheckCircle icon" at bounding box center [523, 137] width 19 height 30
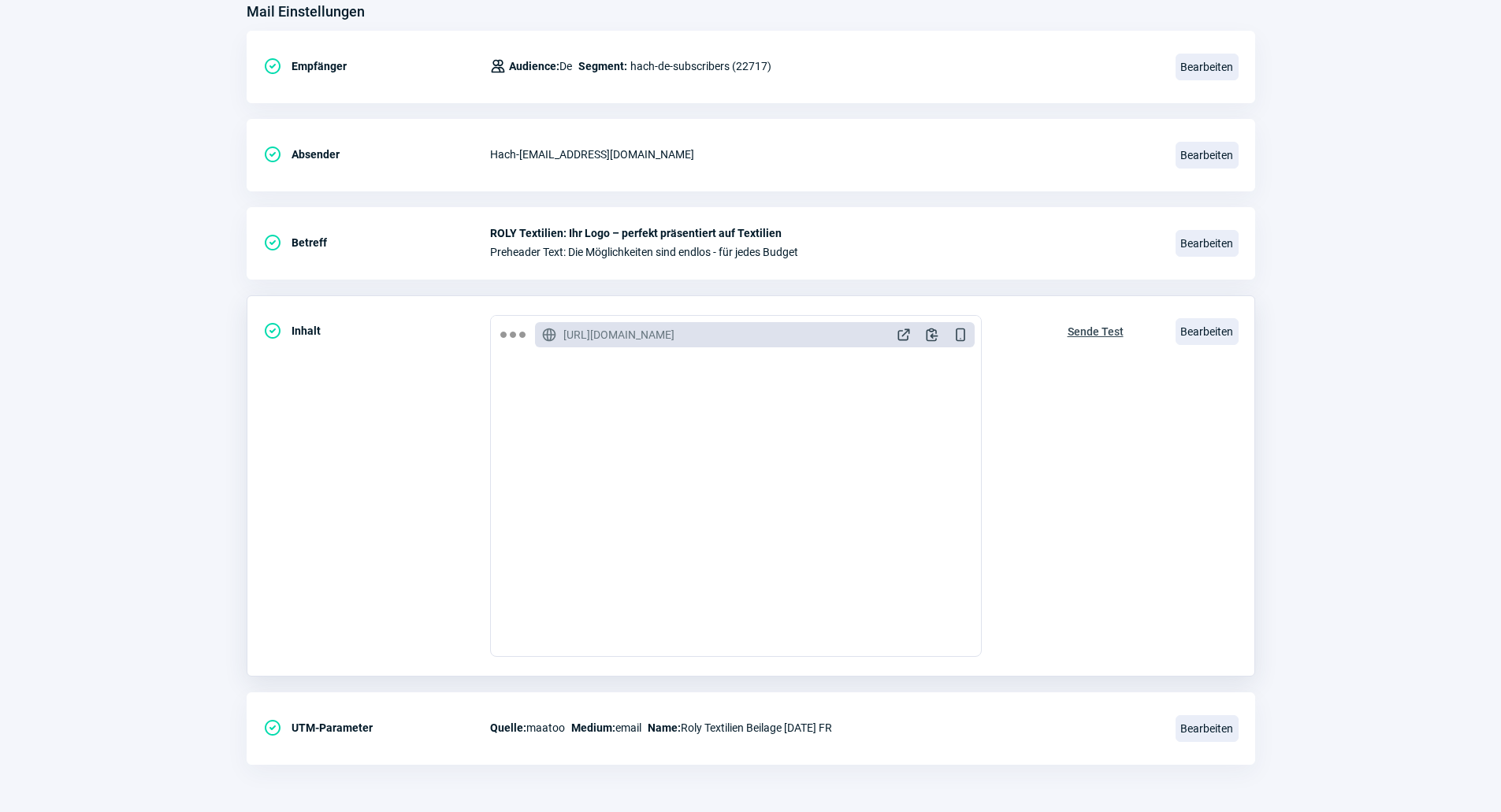
scroll to position [78, 0]
click at [1177, 734] on span "Bearbeiten" at bounding box center [1207, 728] width 63 height 26
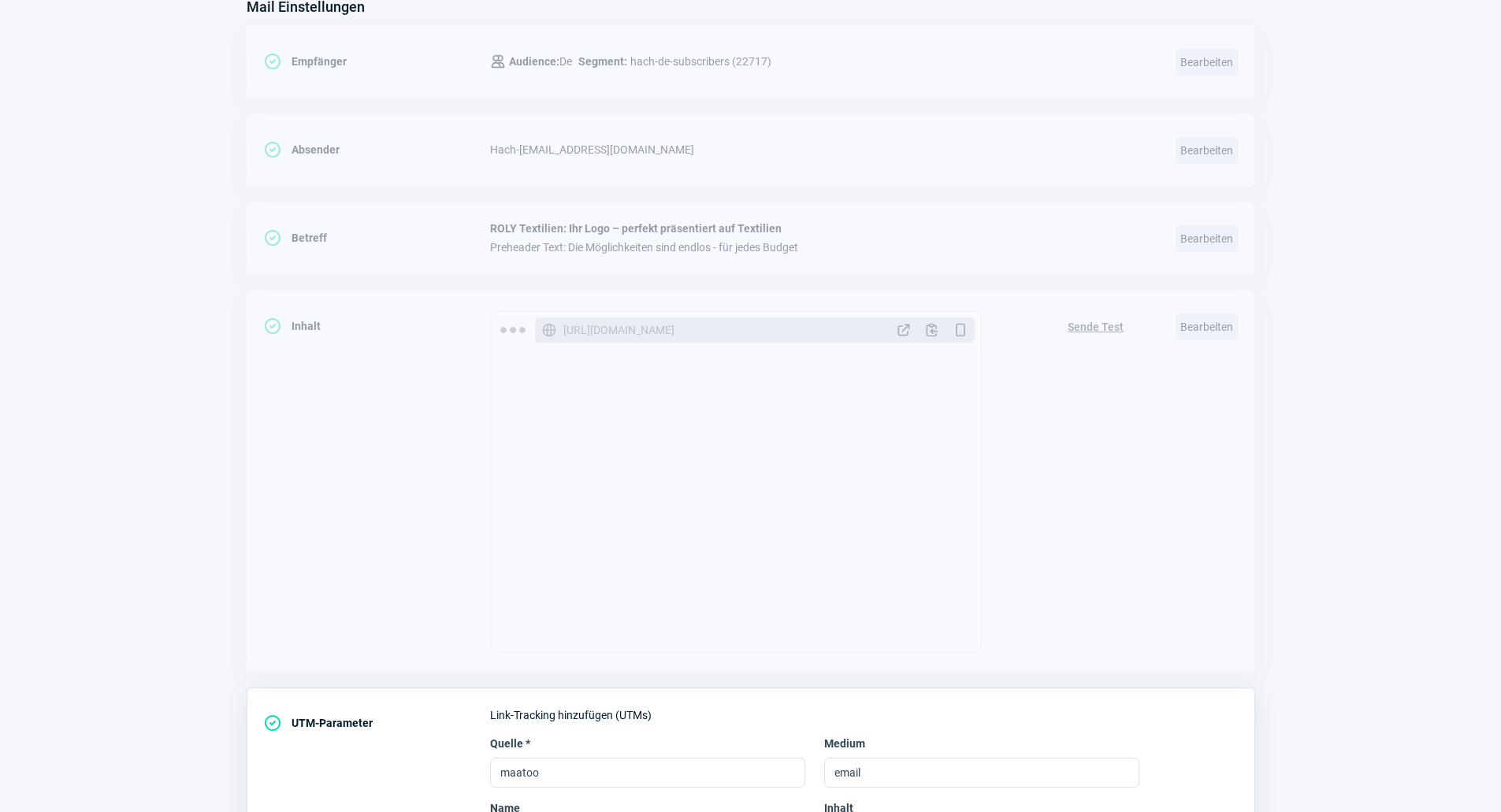
scroll to position [367, 0]
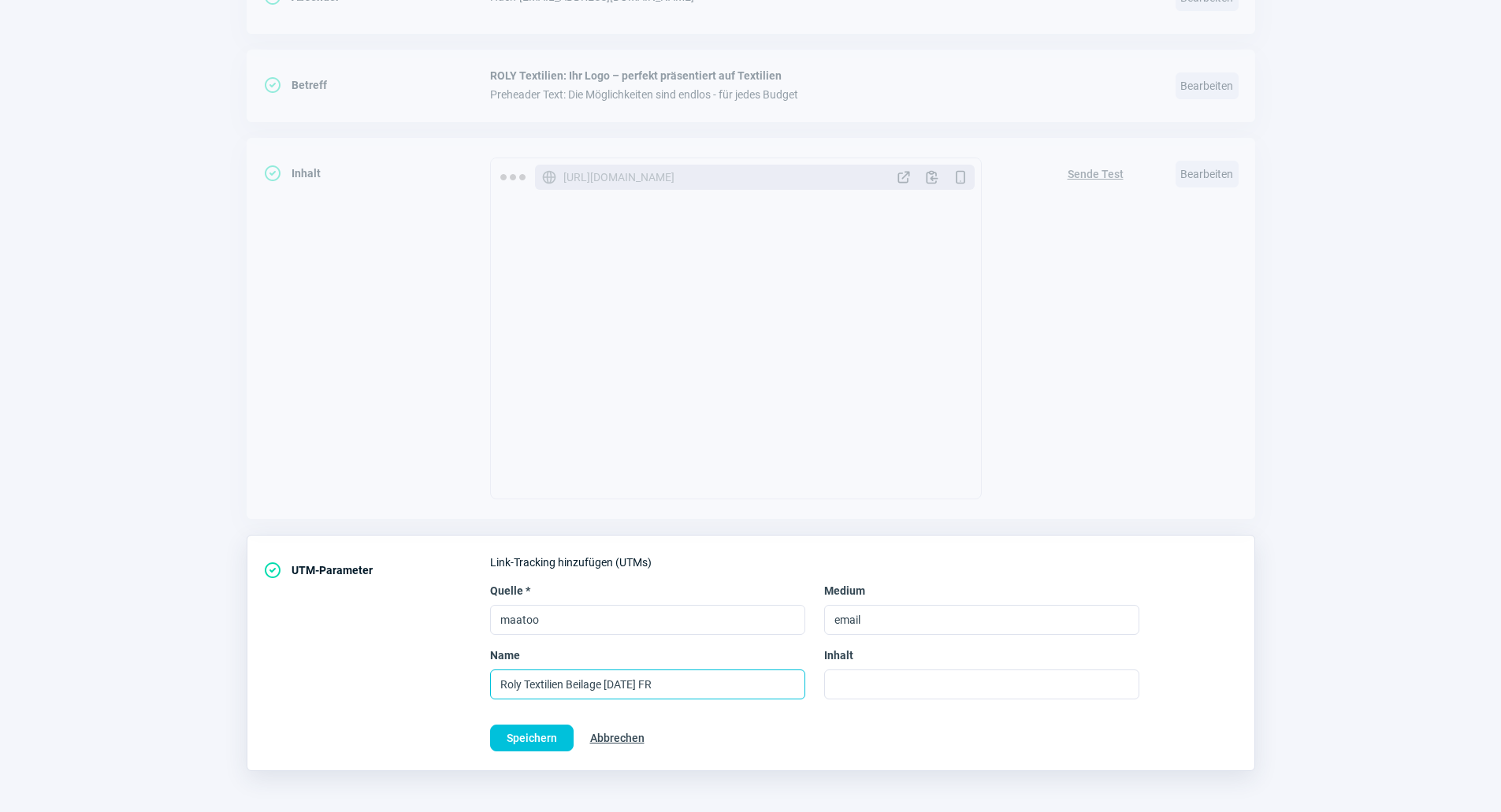
click at [710, 679] on input "Roly Textilien Beilage Oktober 2025 FR" at bounding box center [648, 684] width 315 height 30
type input "Roly Textilien Beilage Oktober 2025 DE"
click at [529, 732] on span "Speichern" at bounding box center [531, 739] width 50 height 25
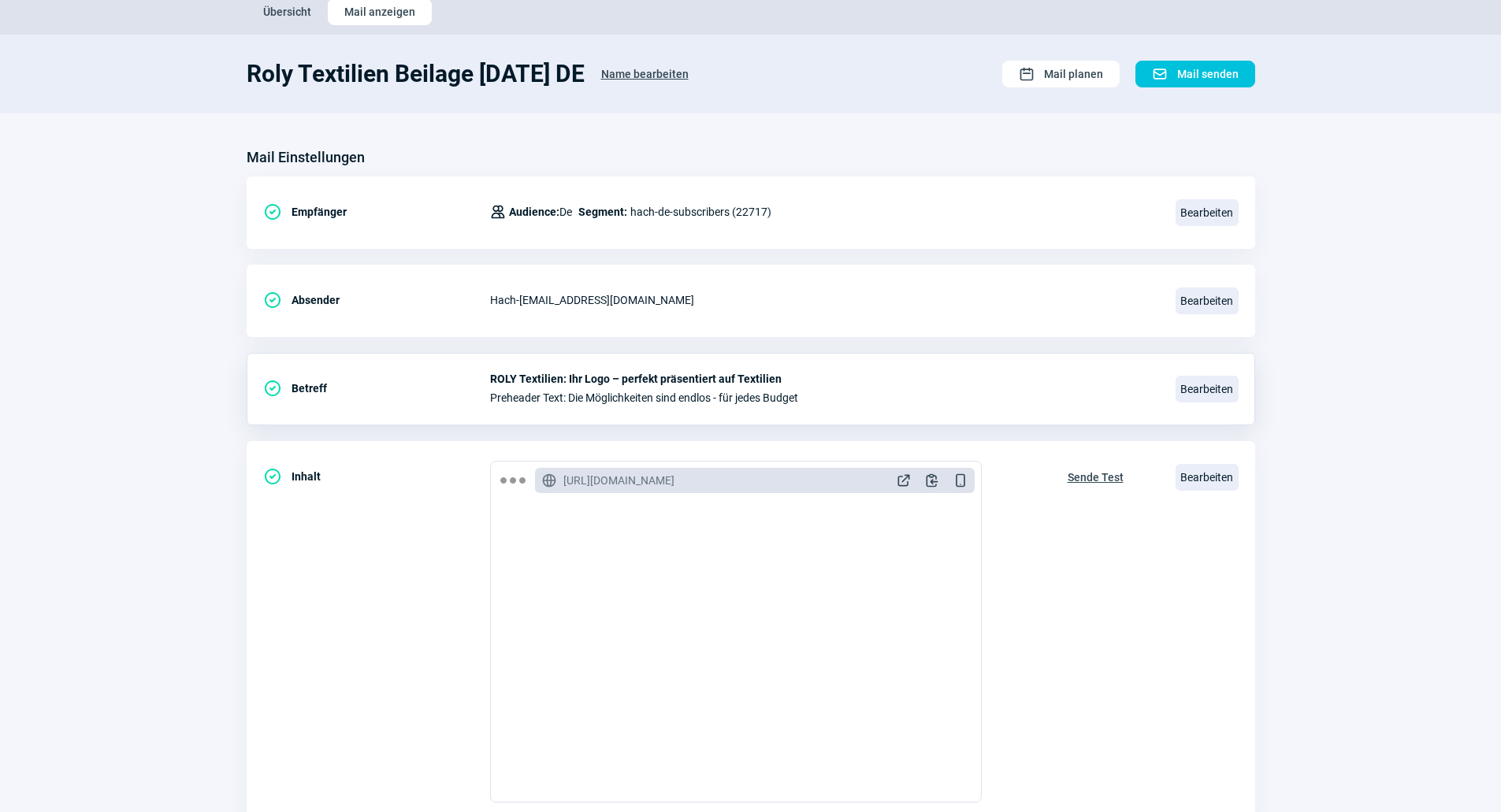
scroll to position [0, 0]
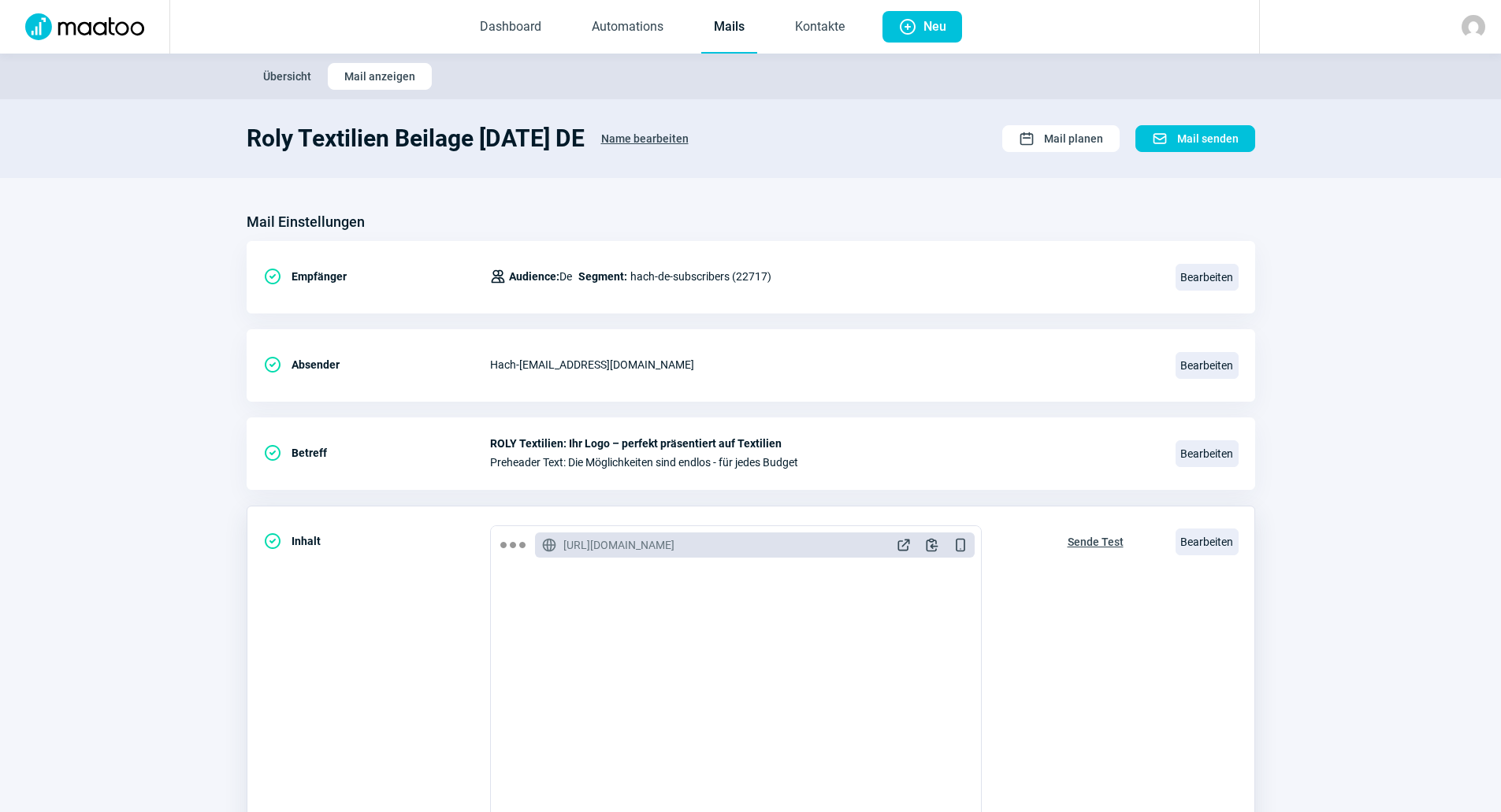
click at [1097, 539] on span "Sende Test" at bounding box center [1095, 542] width 56 height 25
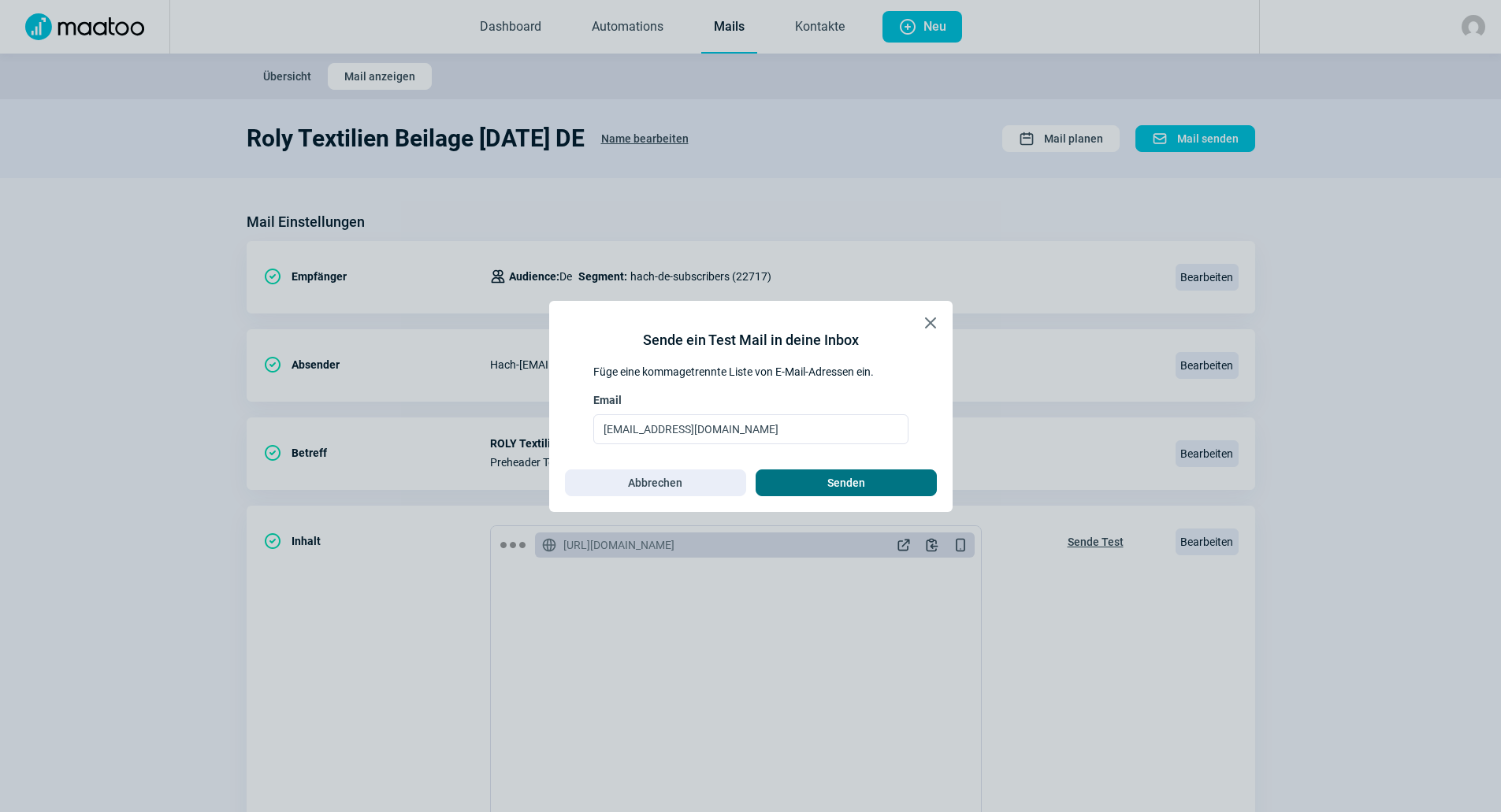
click at [883, 487] on span "Senden" at bounding box center [846, 483] width 148 height 25
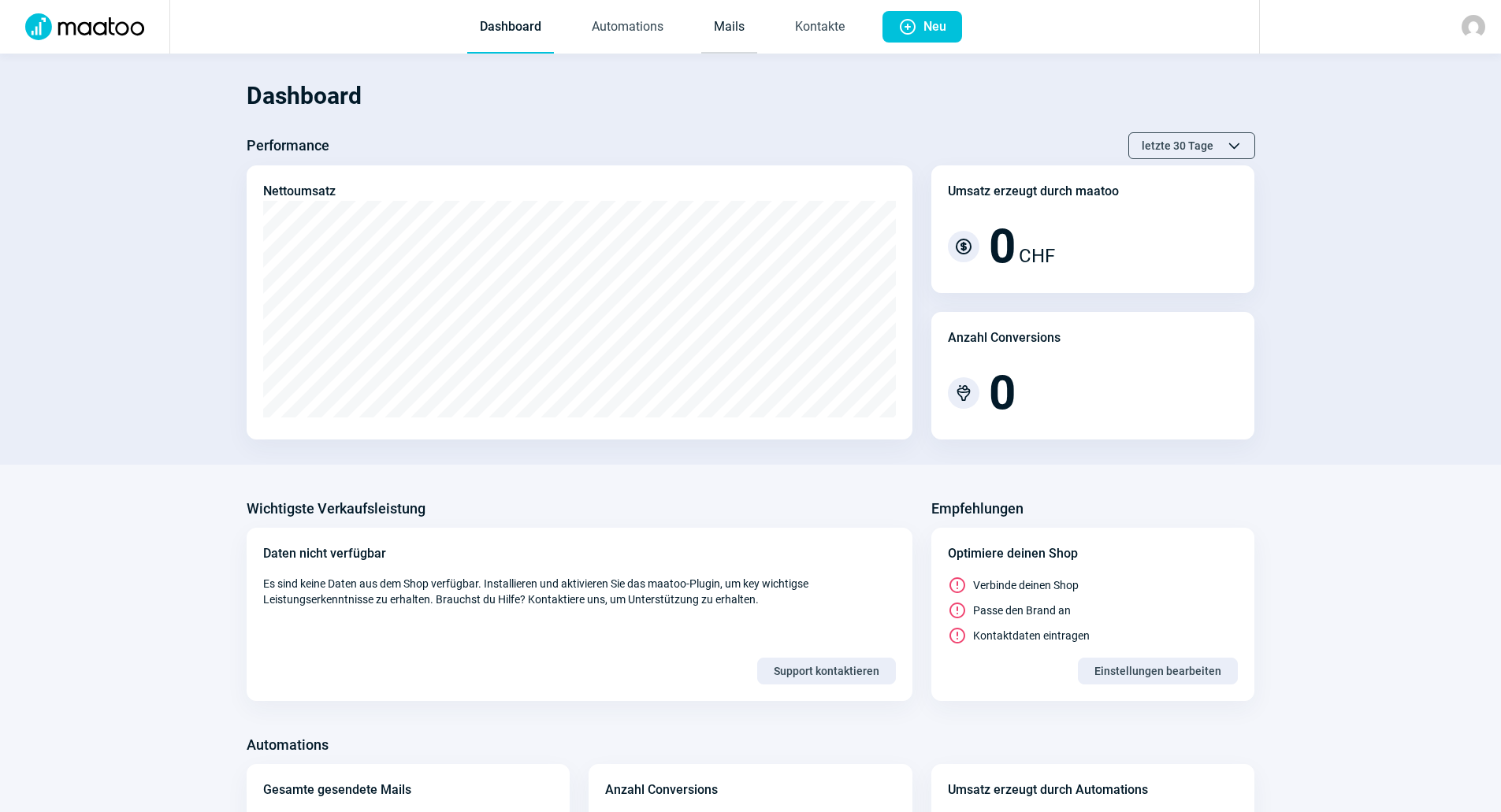
click at [750, 24] on link "Mails" at bounding box center [729, 27] width 56 height 52
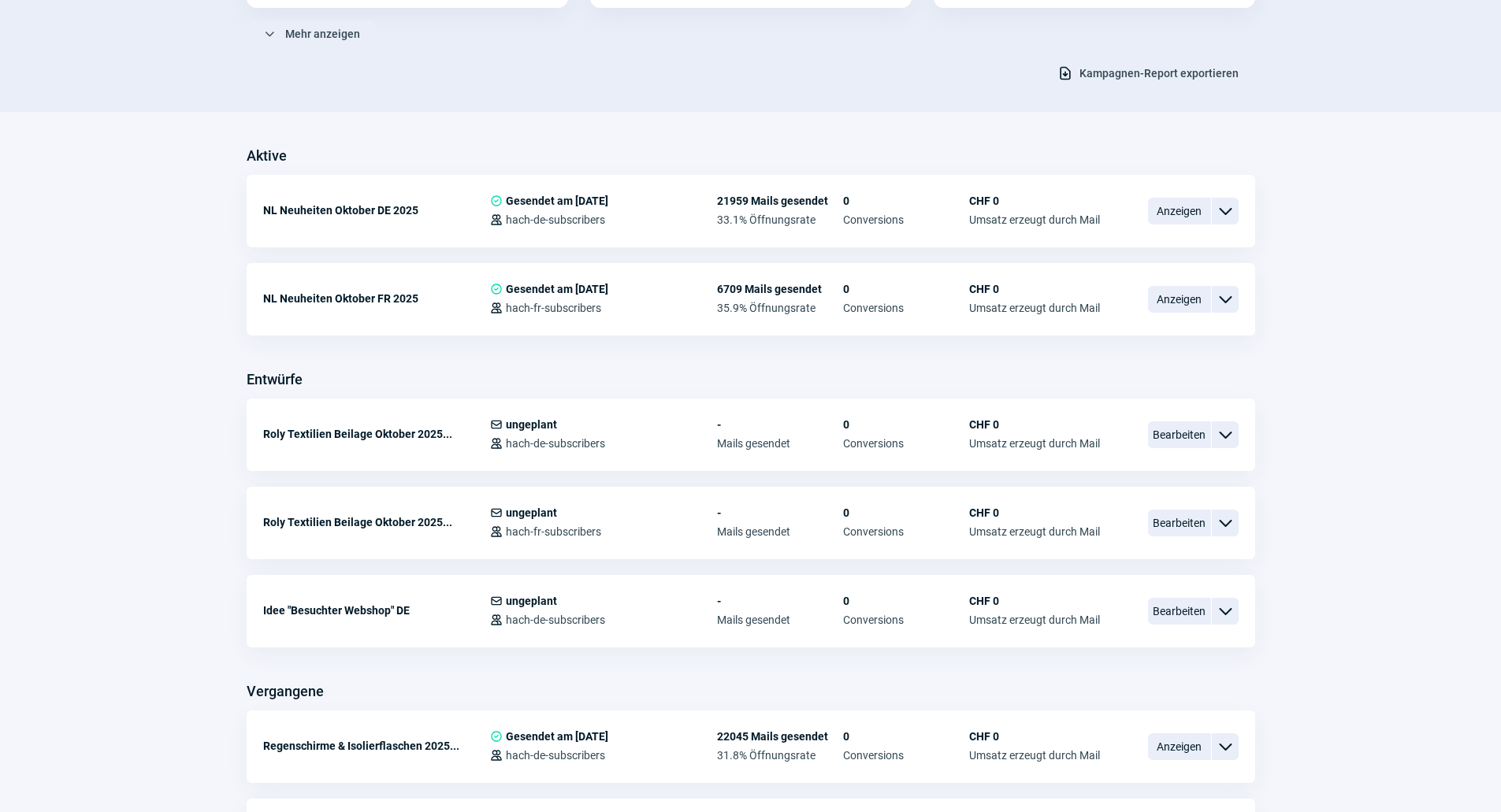
scroll to position [315, 0]
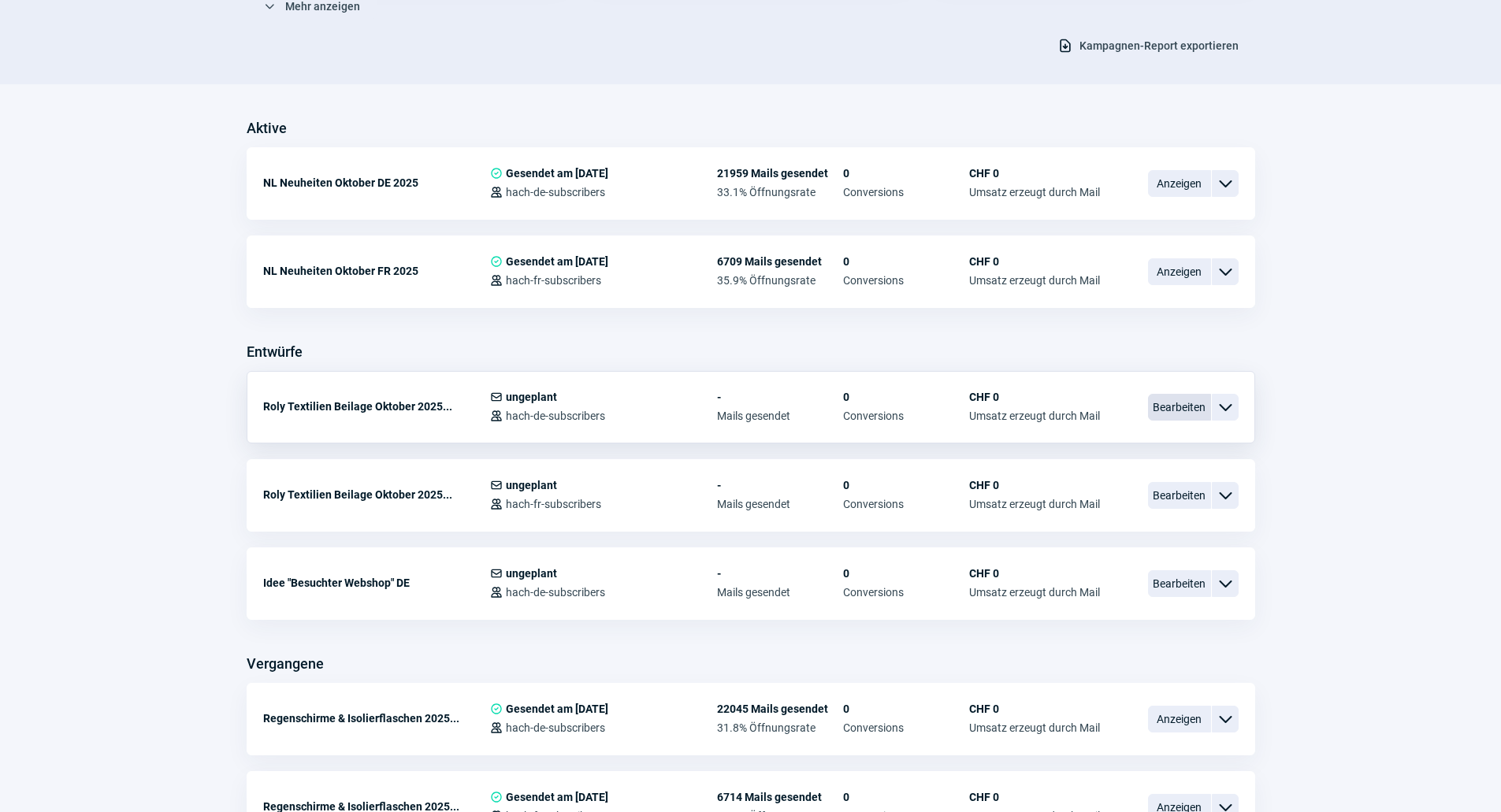
click at [1156, 404] on span "Bearbeiten" at bounding box center [1180, 406] width 63 height 26
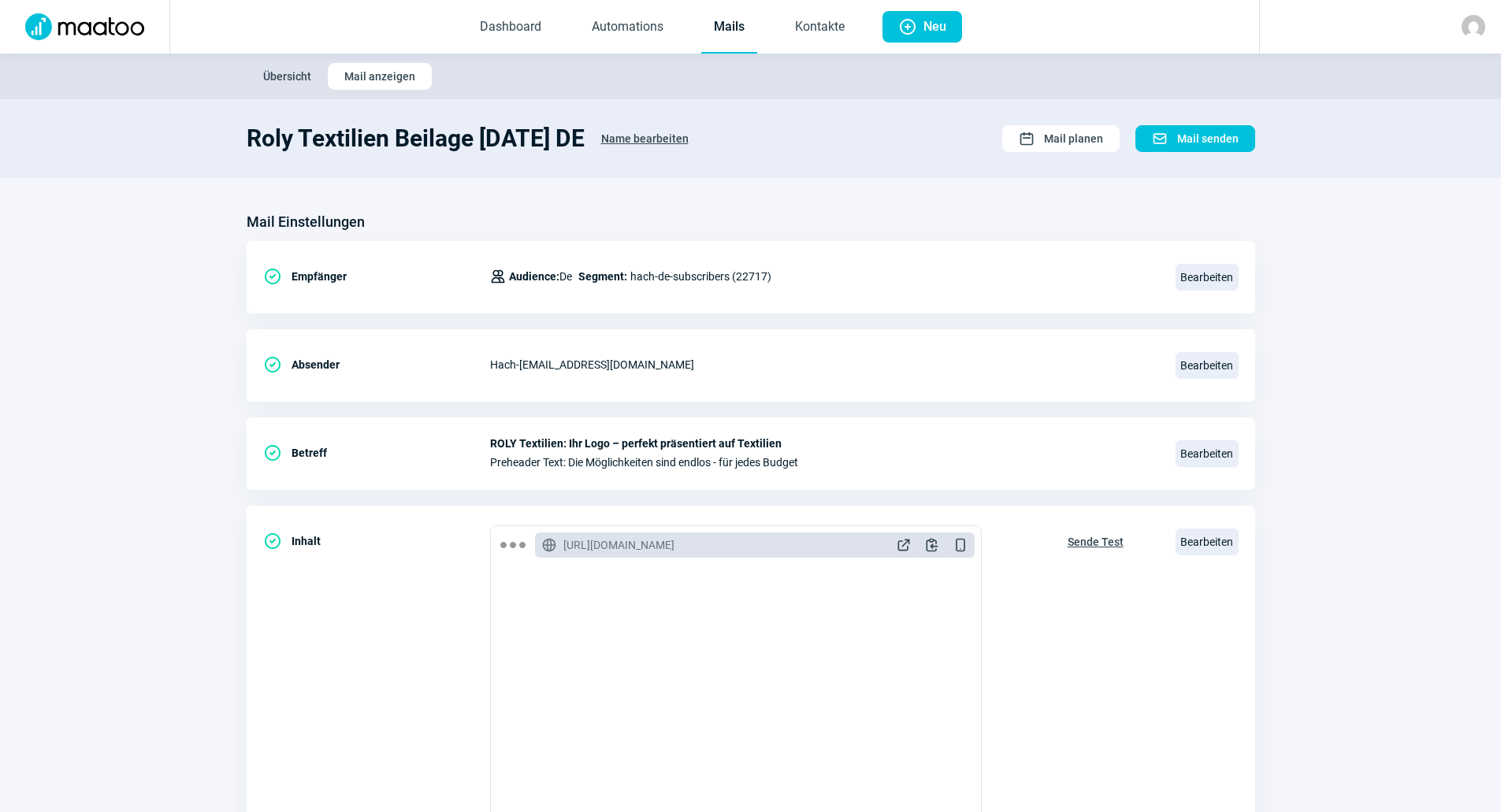
click at [719, 23] on link "Mails" at bounding box center [729, 27] width 56 height 52
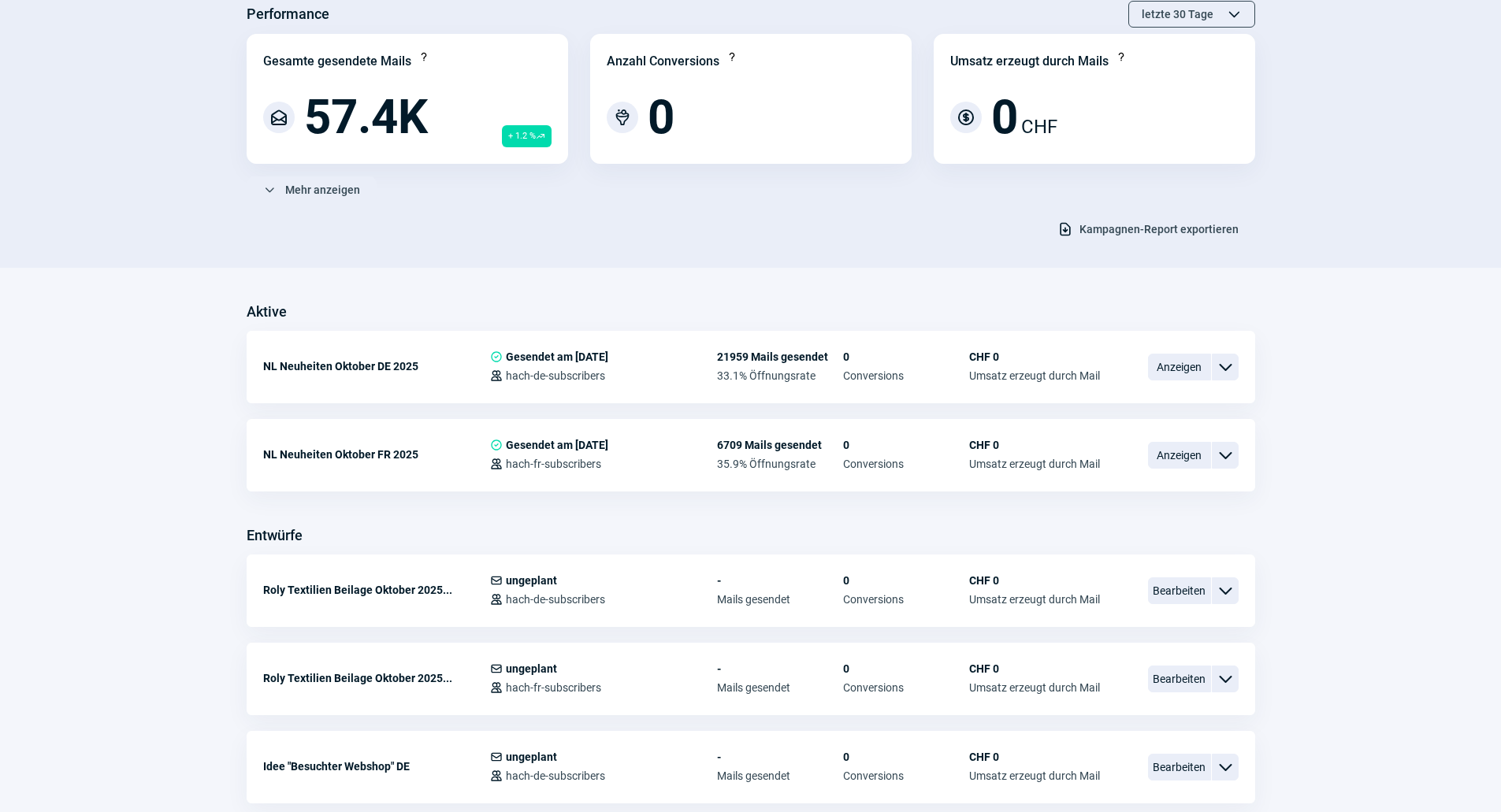
scroll to position [394, 0]
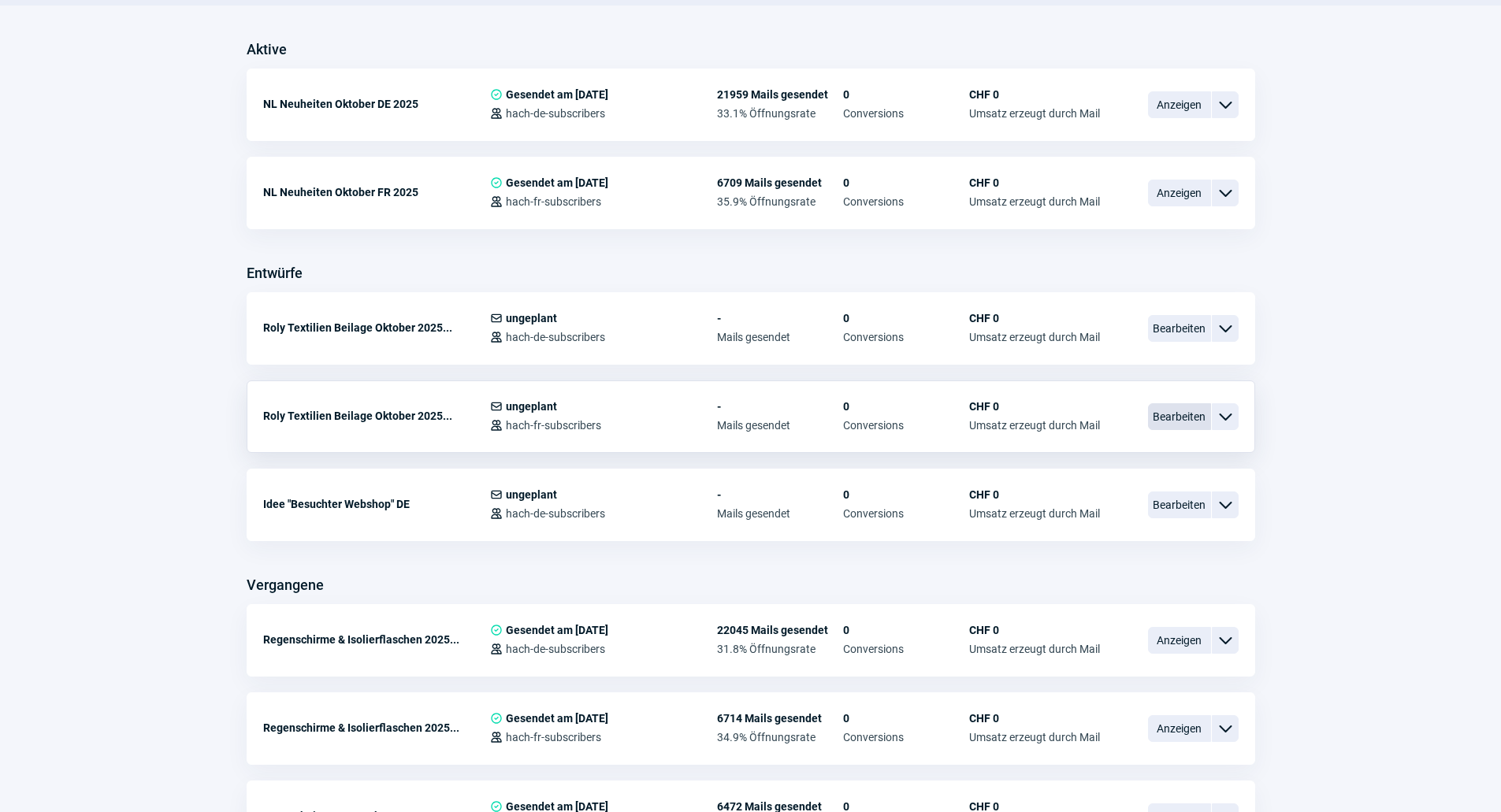
click at [1198, 410] on span "Bearbeiten" at bounding box center [1180, 416] width 63 height 26
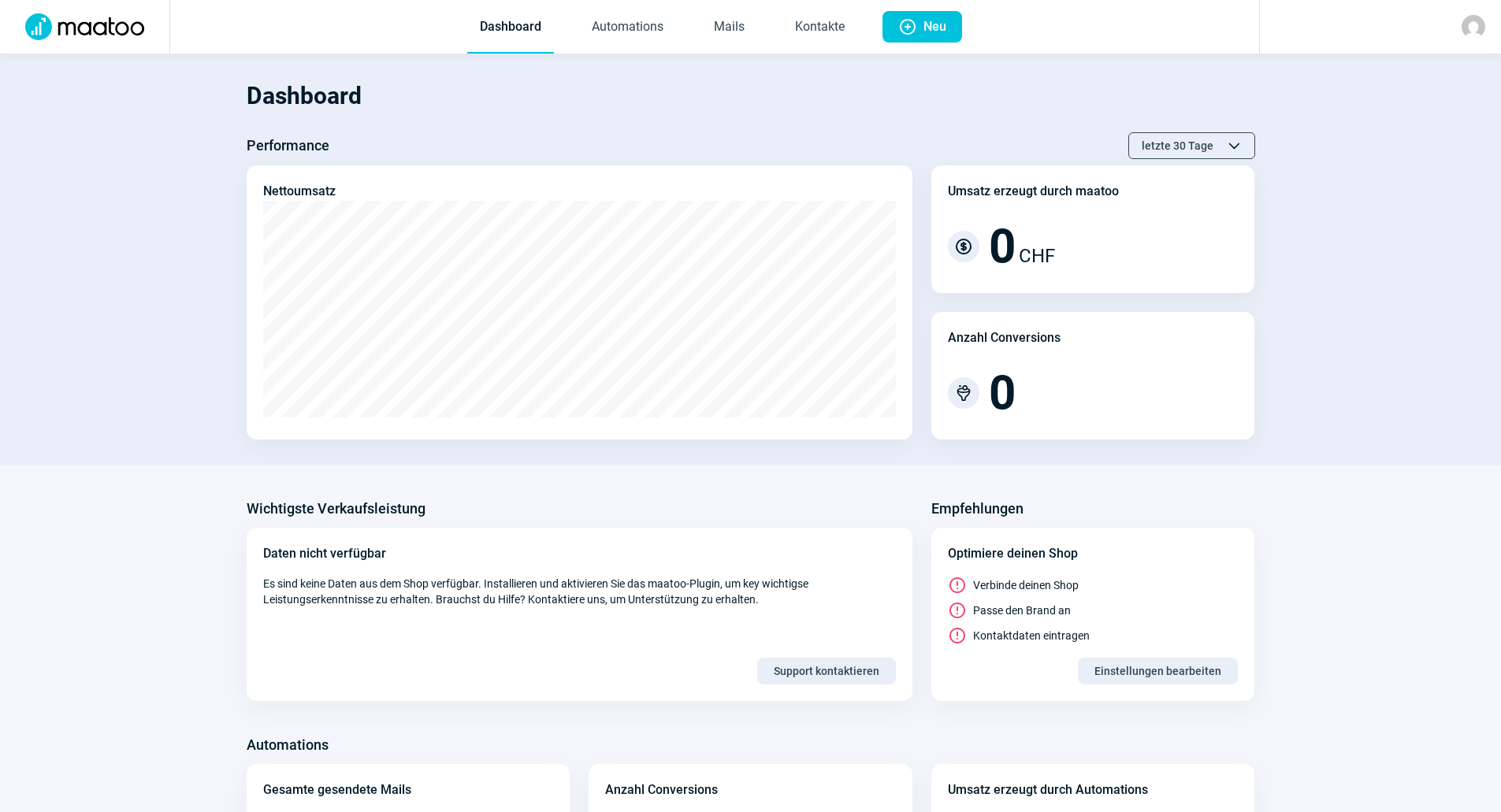
click at [758, 31] on span "Dashboard Automations Mails Kontakte" at bounding box center [662, 26] width 415 height 54
click at [724, 26] on link "Mails" at bounding box center [729, 27] width 56 height 52
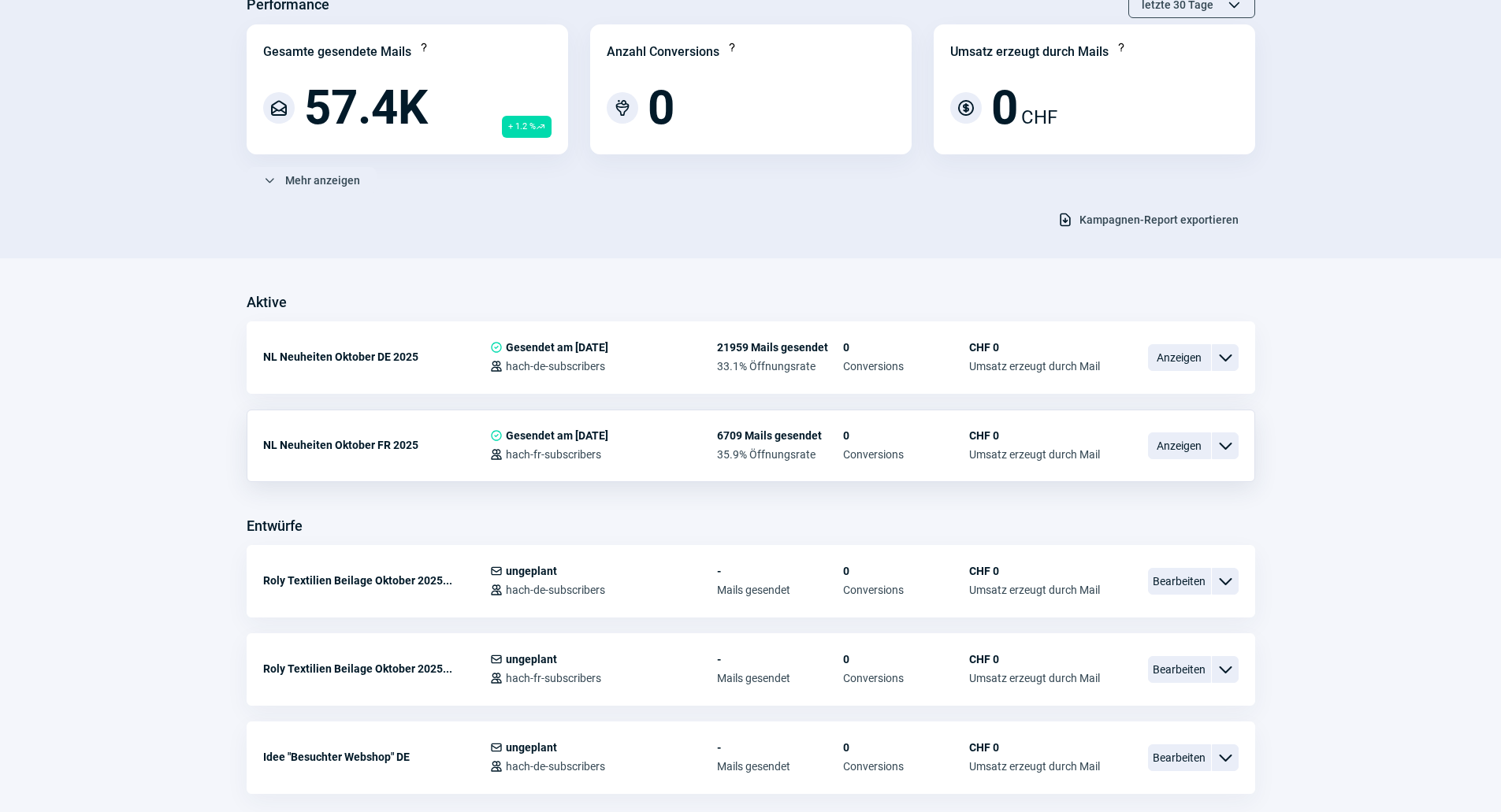
scroll to position [158, 0]
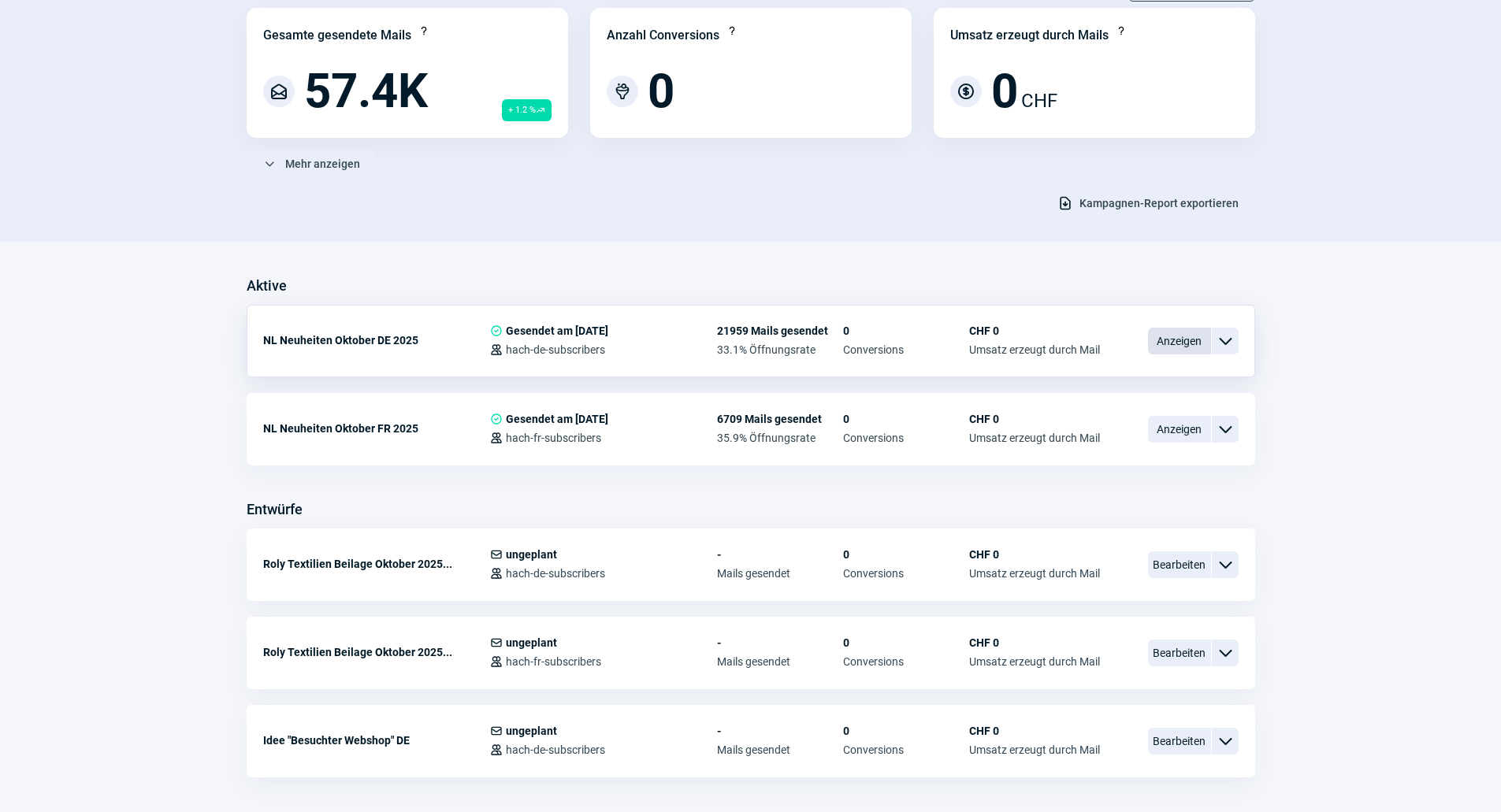
click at [1206, 340] on span "Anzeigen" at bounding box center [1180, 340] width 63 height 26
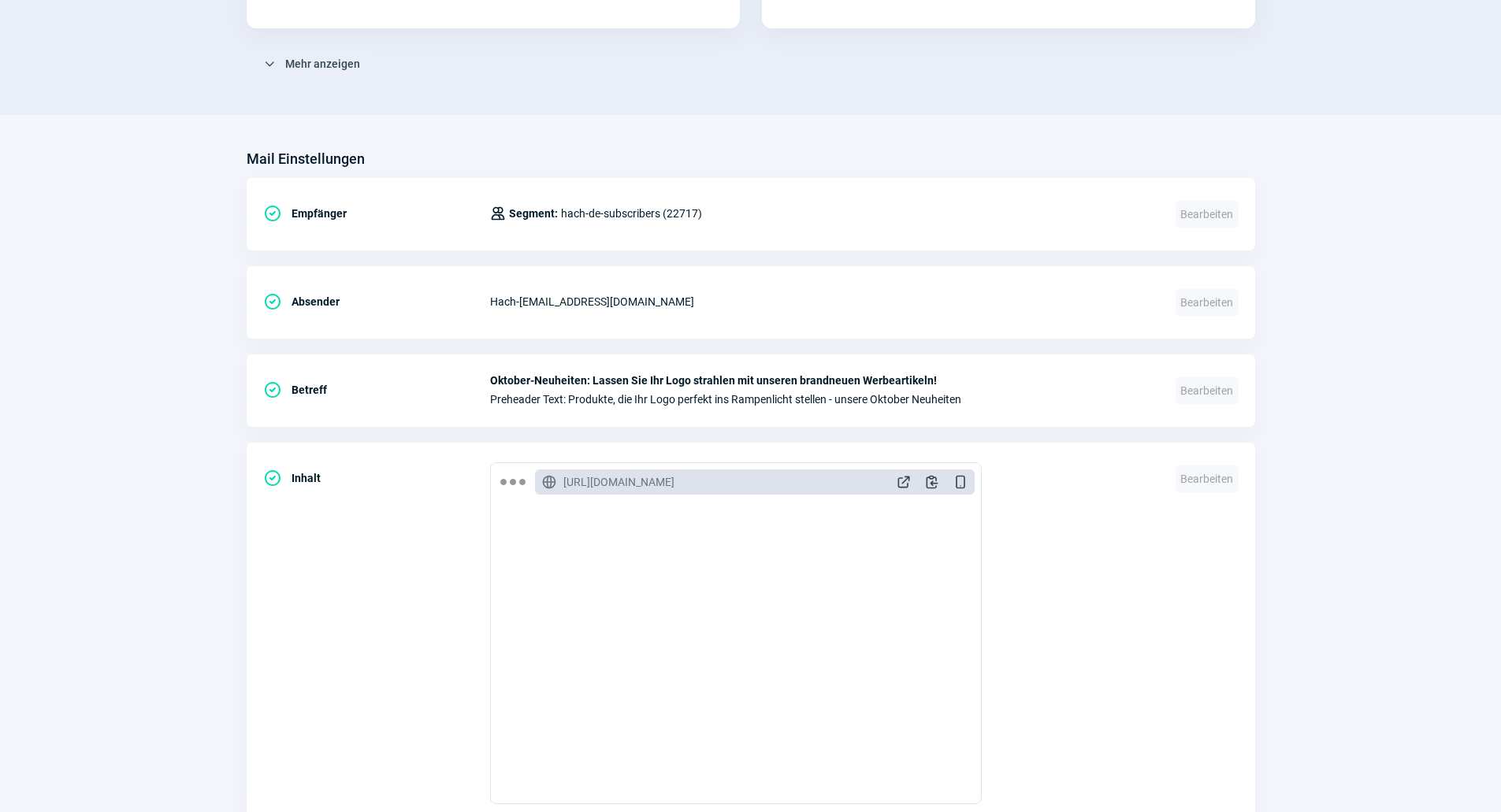
scroll to position [472, 0]
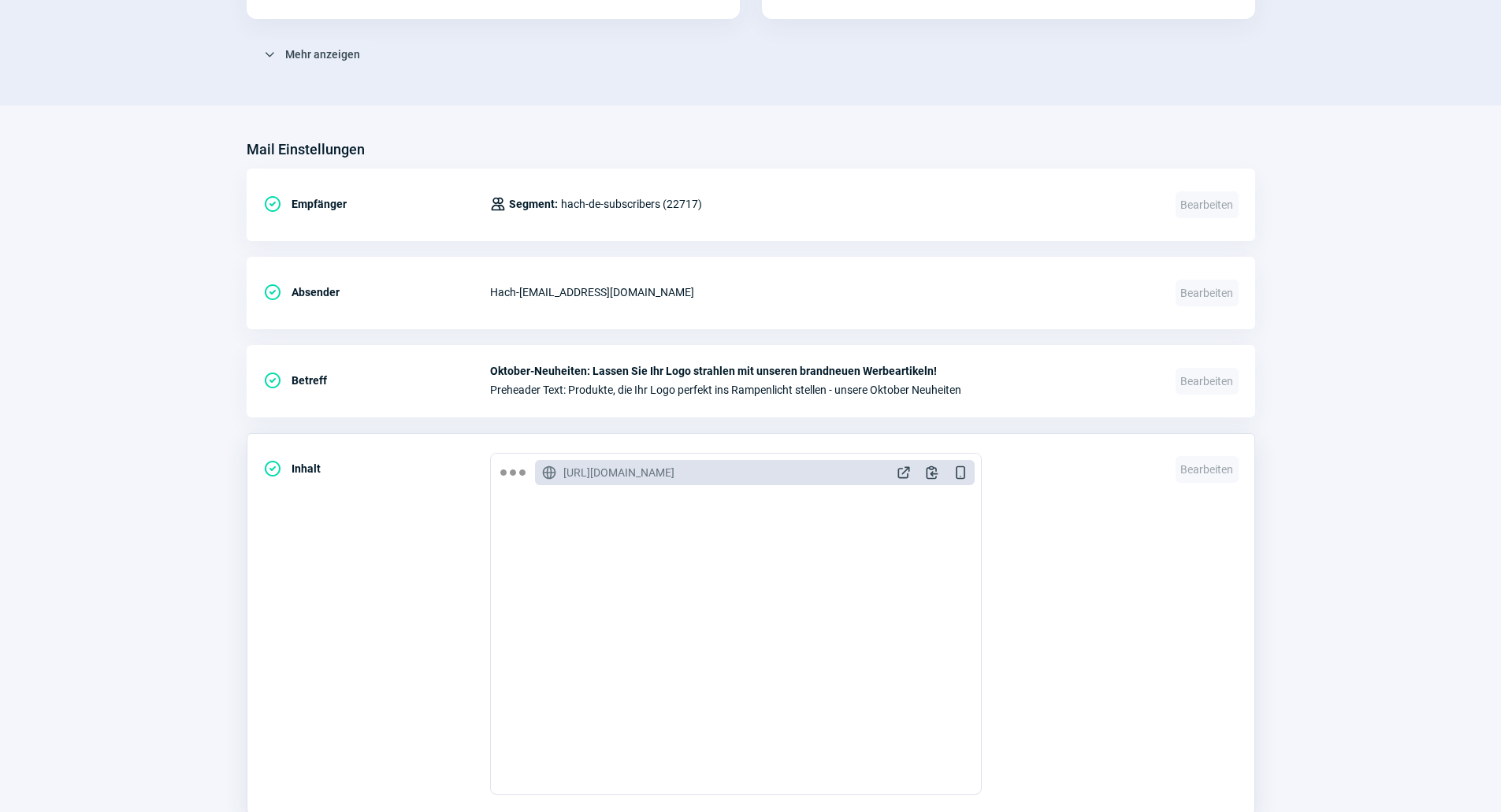
click at [908, 472] on span "ExternalLink icon" at bounding box center [903, 472] width 16 height 16
click at [900, 468] on span "ExternalLink icon" at bounding box center [903, 472] width 16 height 16
